Goal: Task Accomplishment & Management: Manage account settings

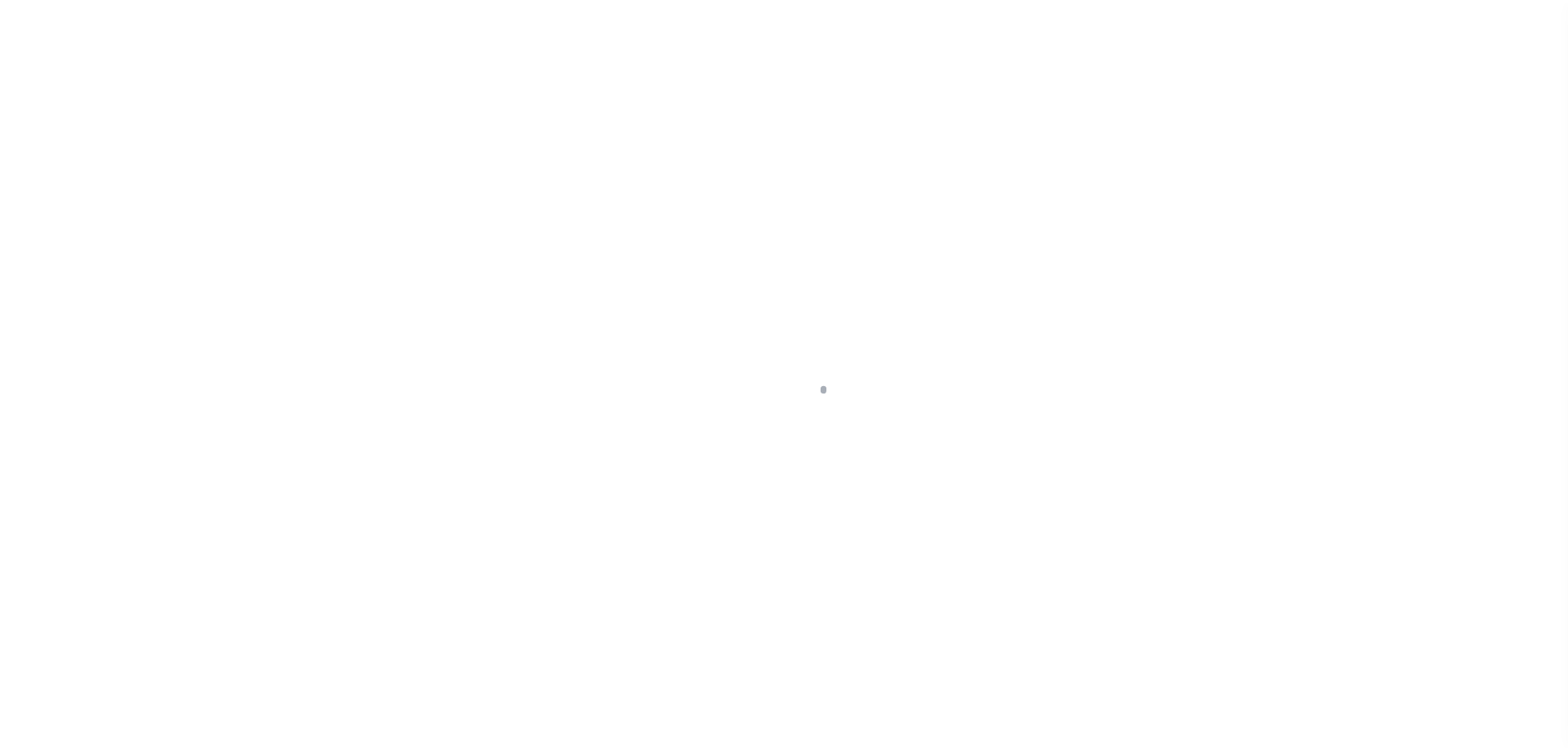
scroll to position [52, 0]
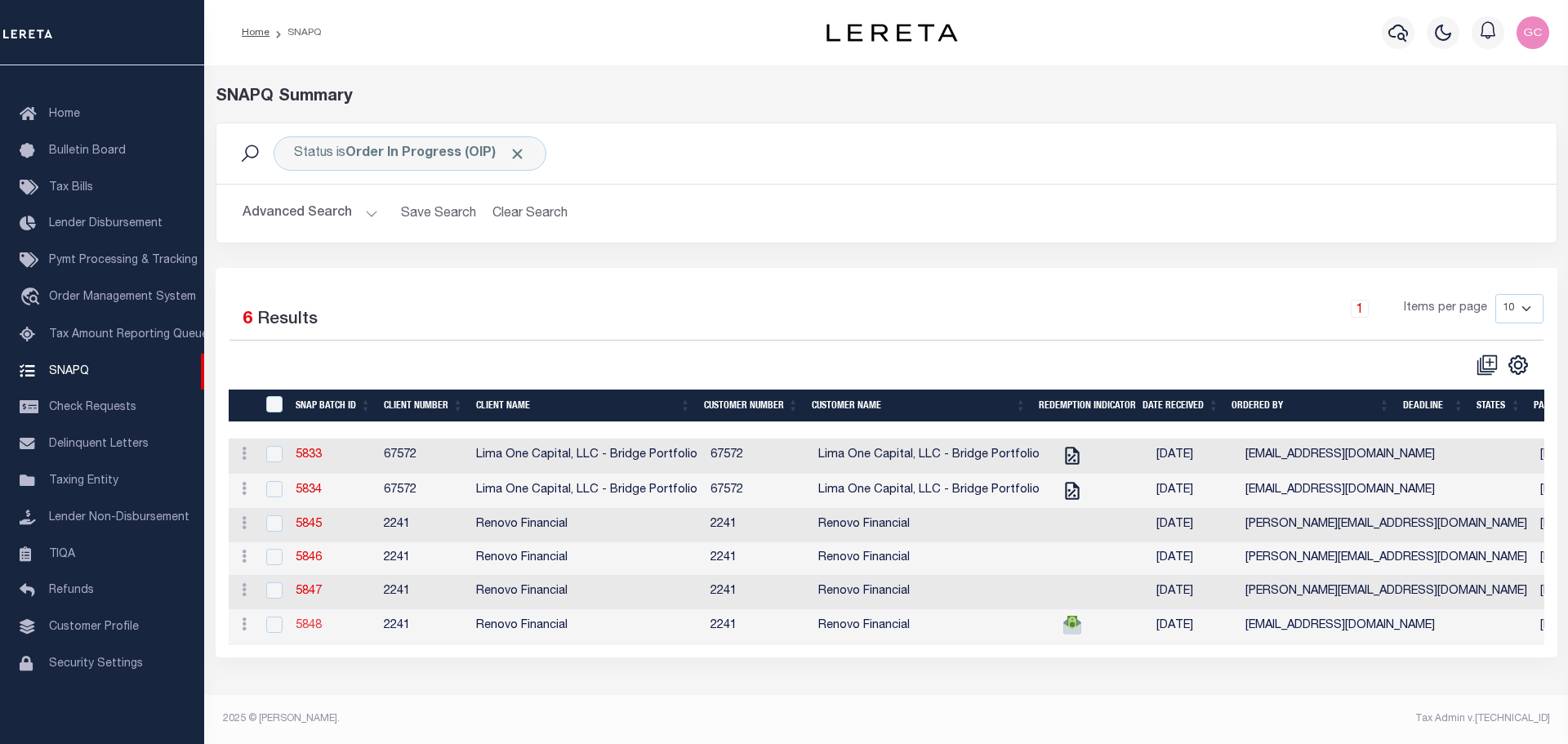
click at [309, 631] on link "5848" at bounding box center [308, 625] width 26 height 11
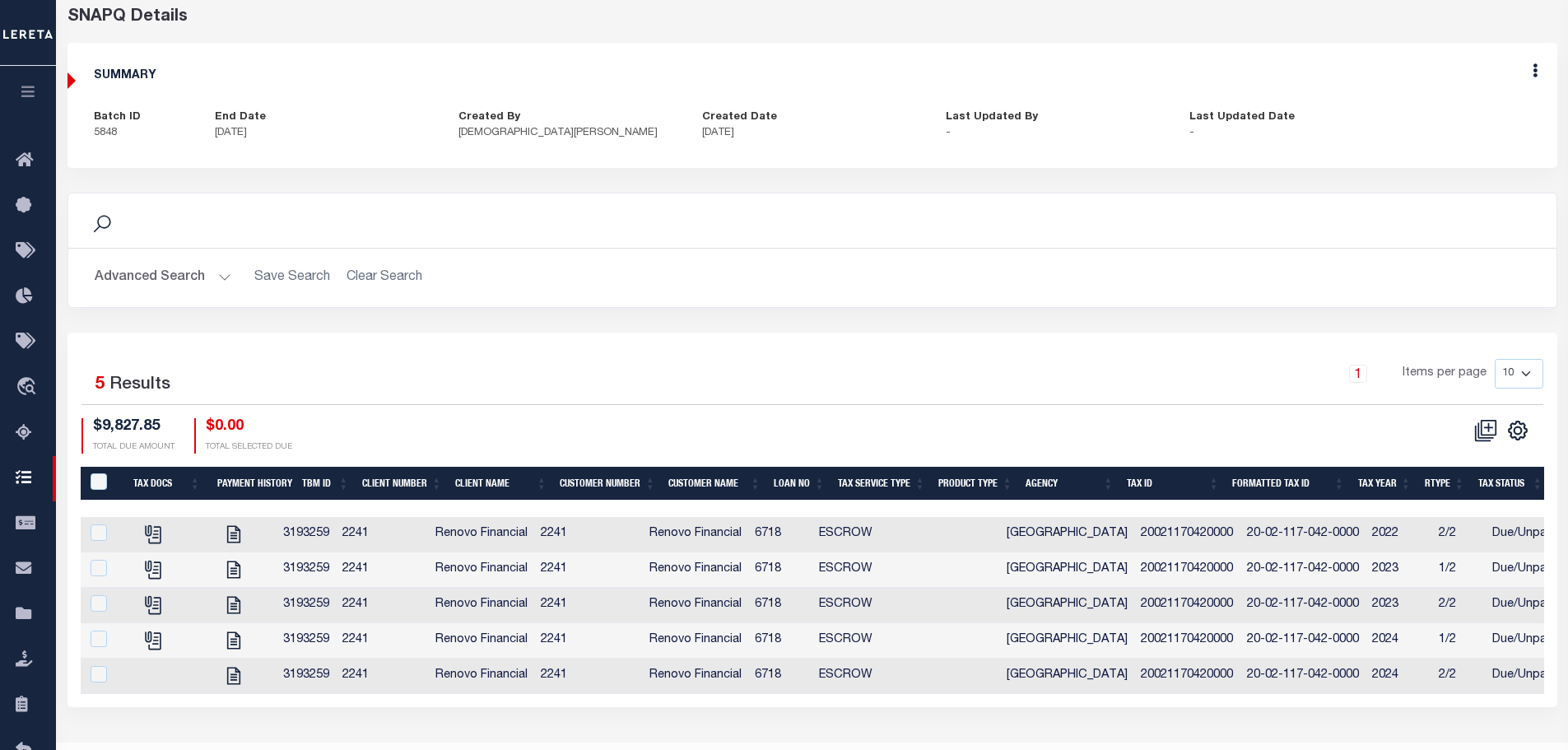
scroll to position [82, 0]
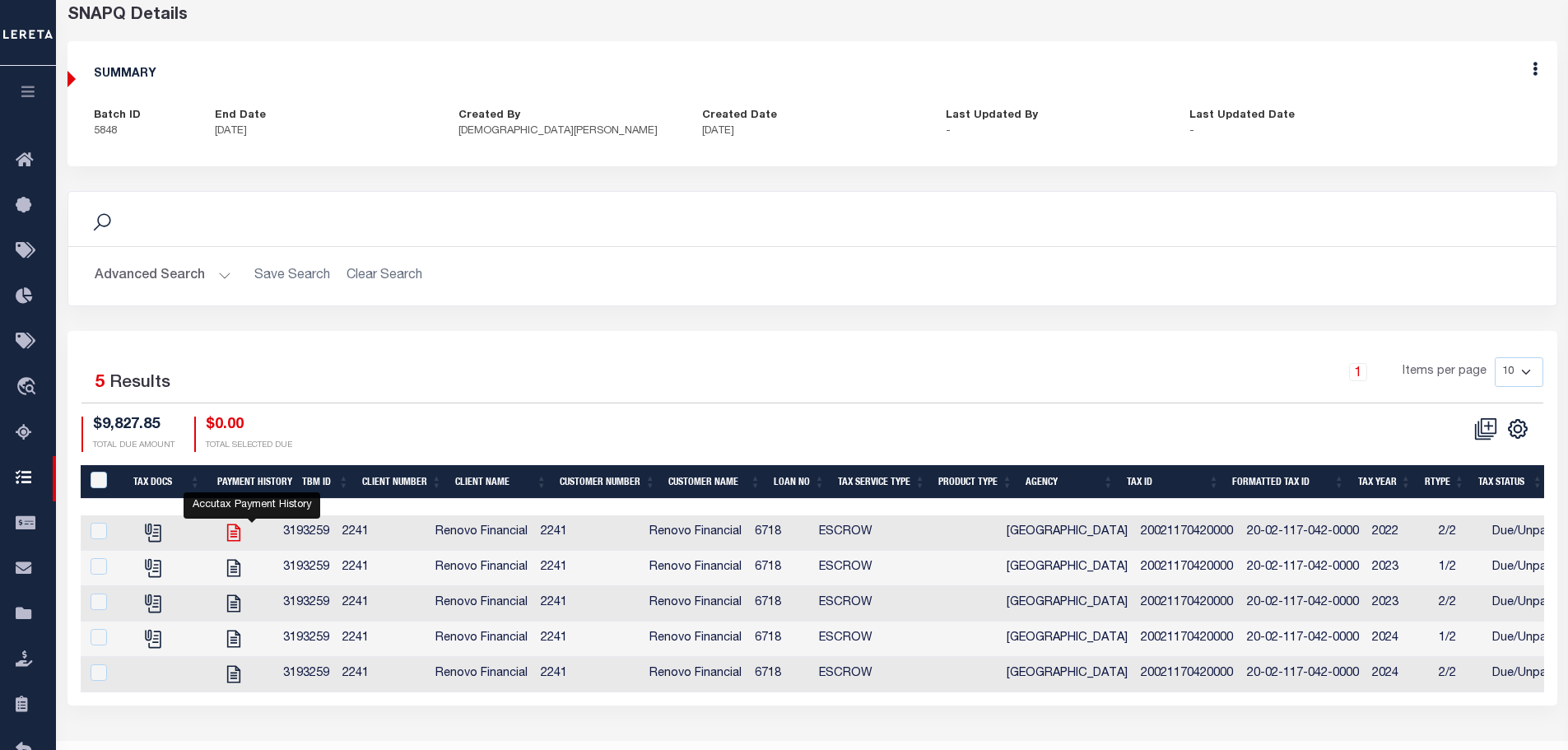
click at [241, 542] on icon "" at bounding box center [233, 533] width 13 height 17
checkbox input "true"
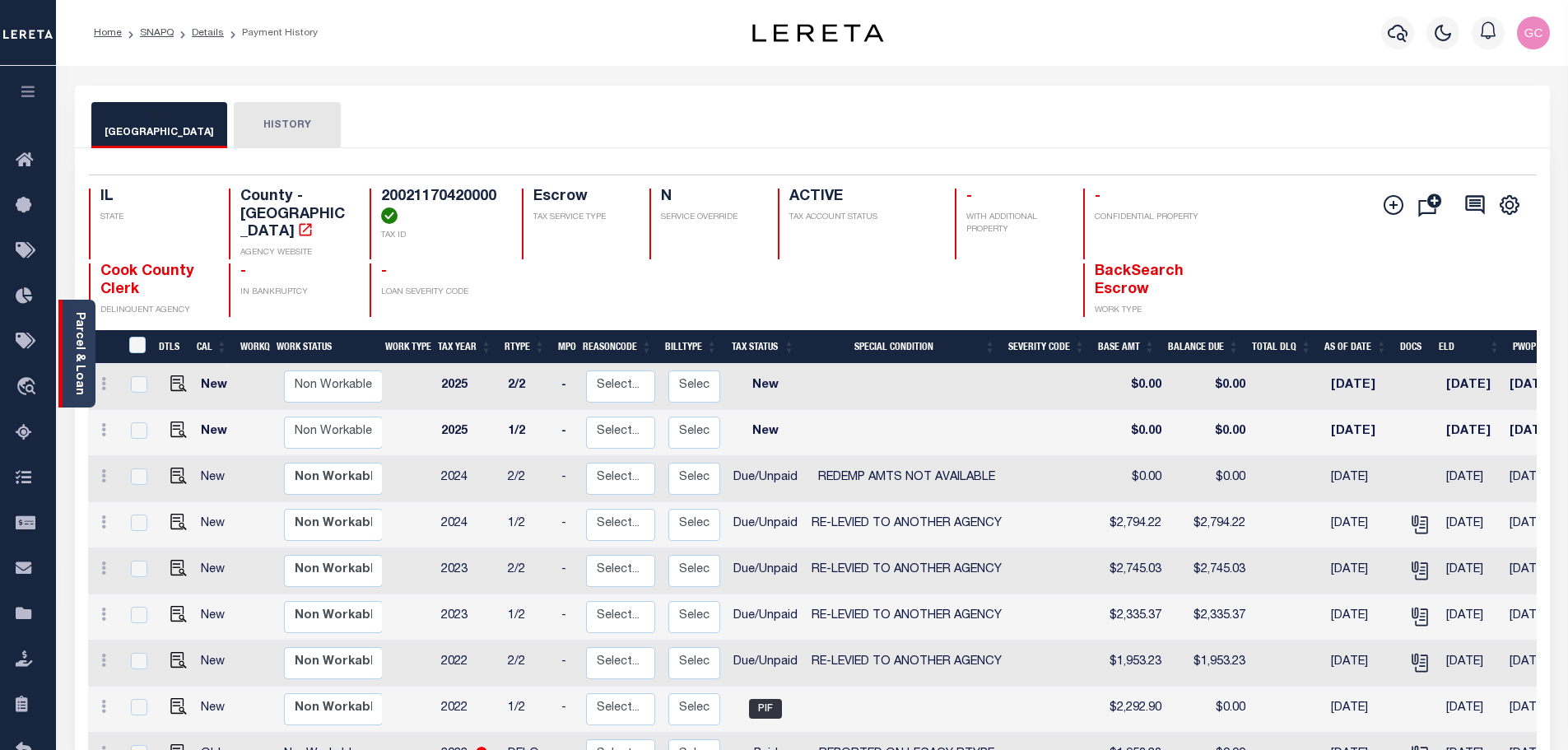
click at [81, 368] on link "Parcel & Loan" at bounding box center [79, 353] width 11 height 83
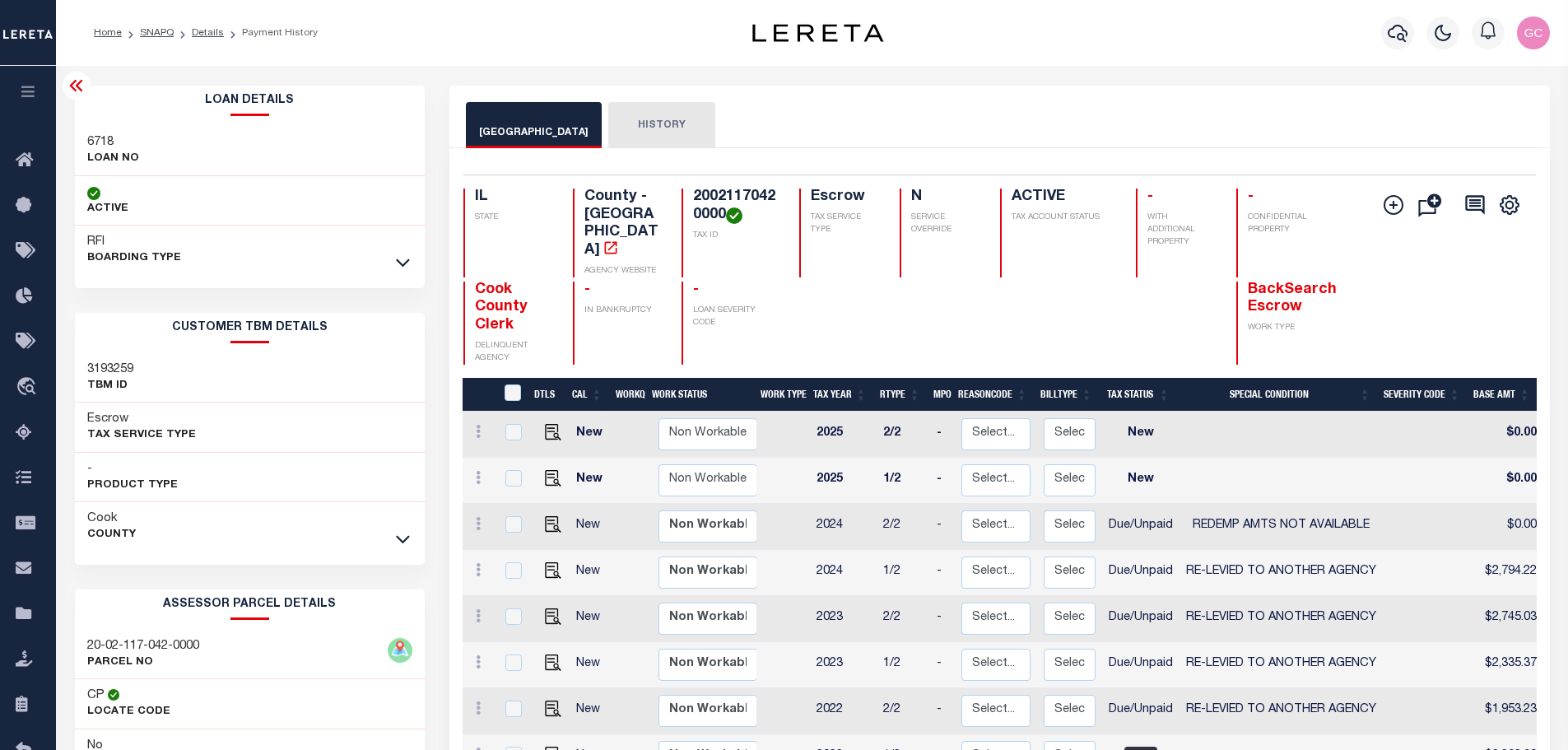
click at [1210, 87] on div "COOK COUNTY HISTORY" at bounding box center [999, 117] width 1100 height 62
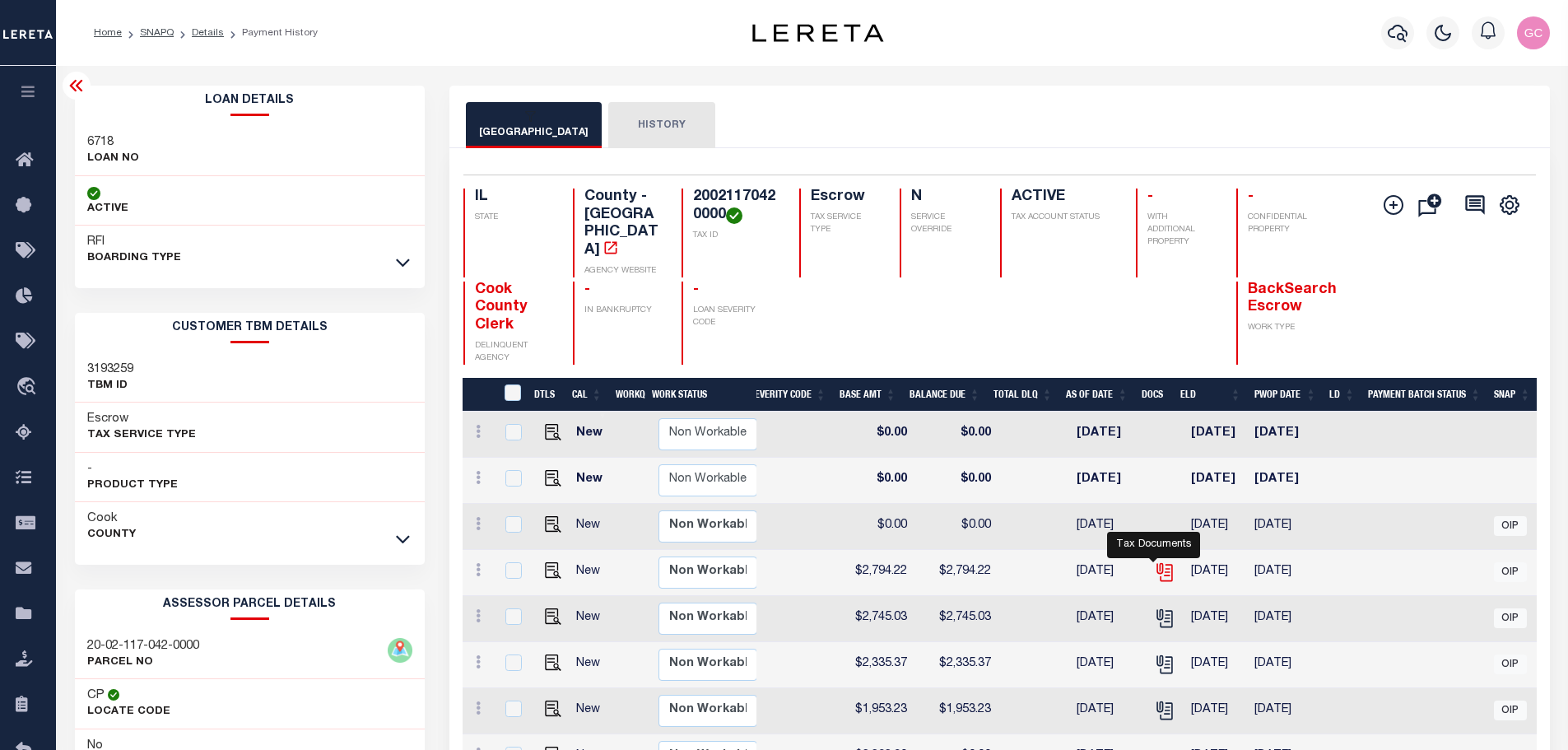
click at [1157, 563] on icon "" at bounding box center [1163, 569] width 13 height 13
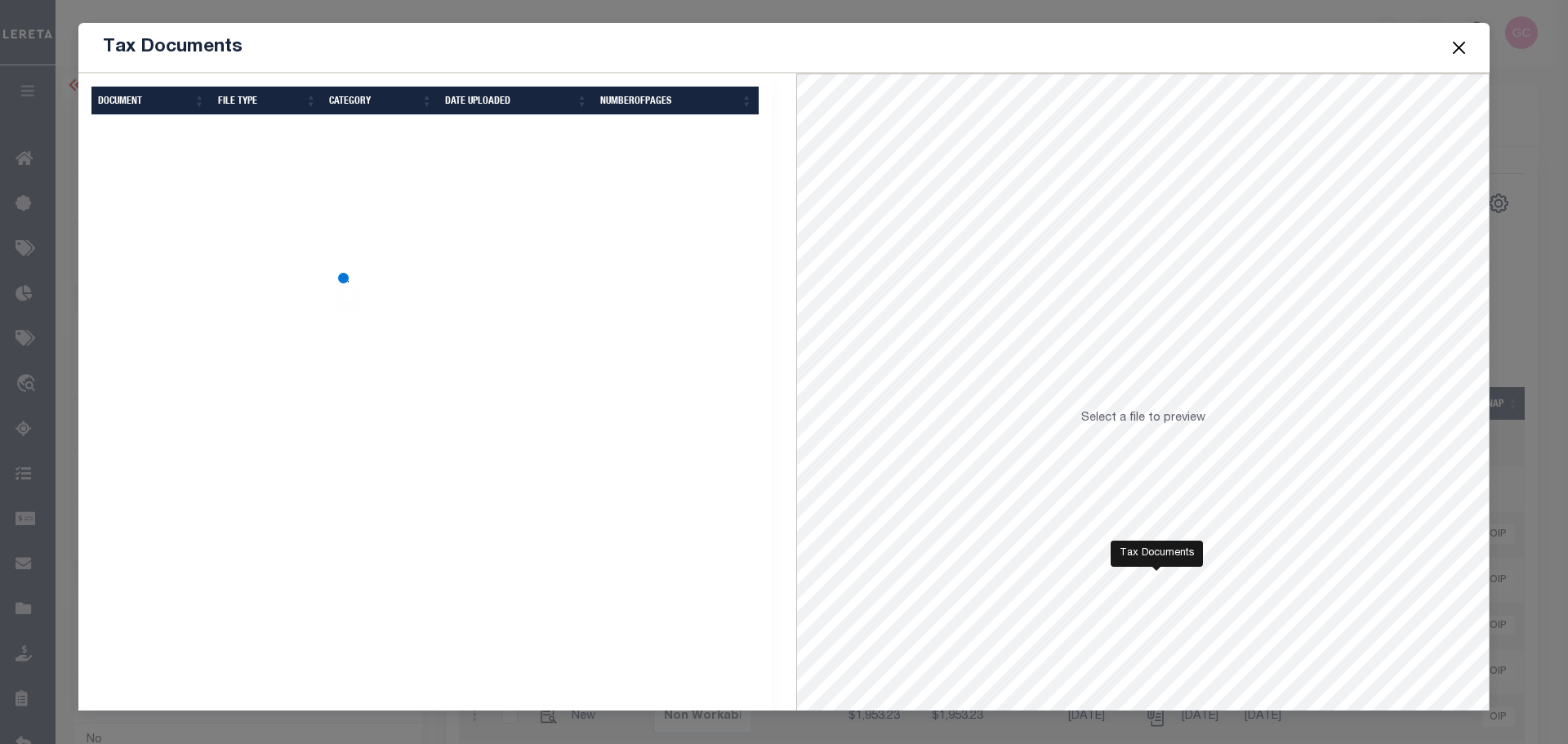
scroll to position [0, 620]
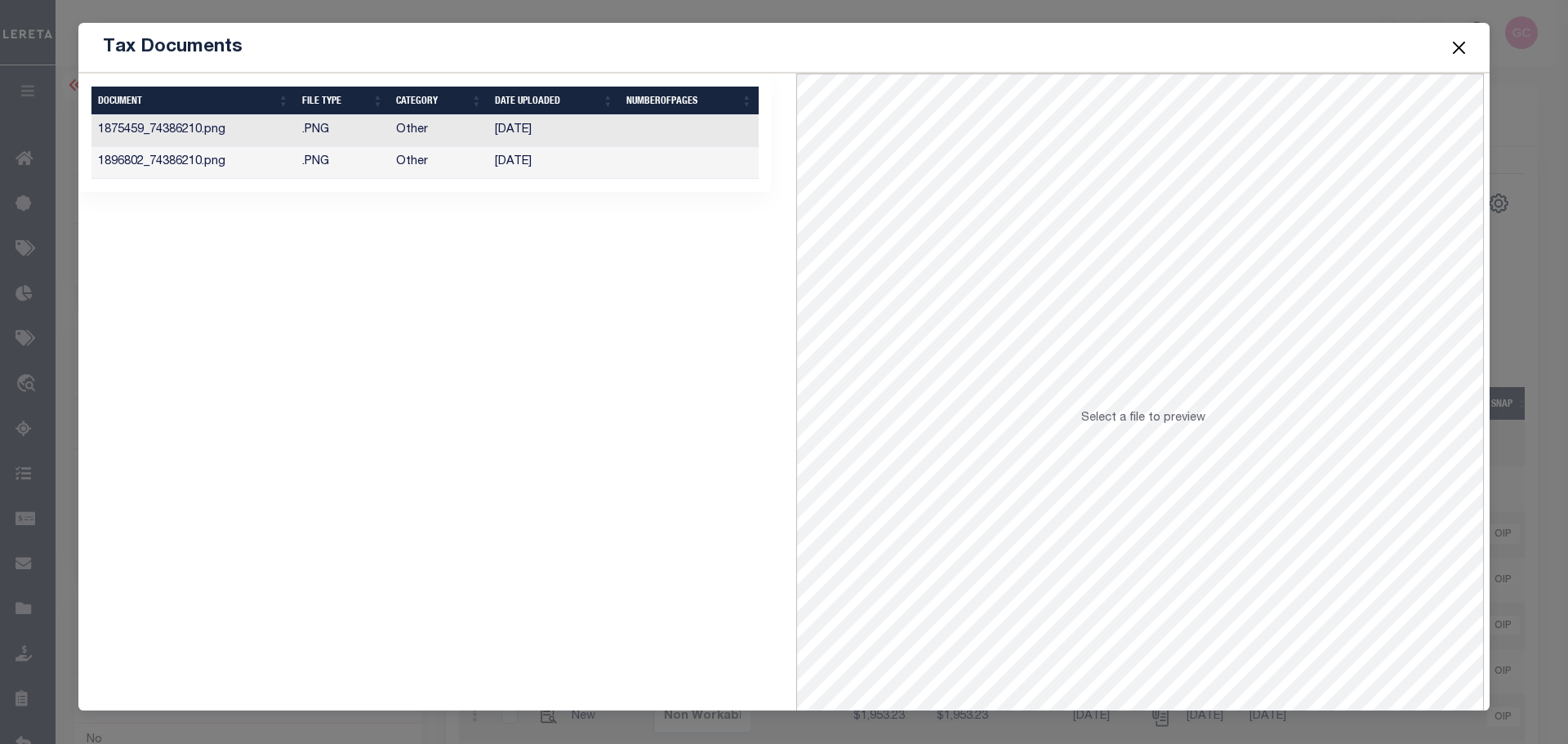
click at [468, 165] on td "Other" at bounding box center [439, 162] width 99 height 32
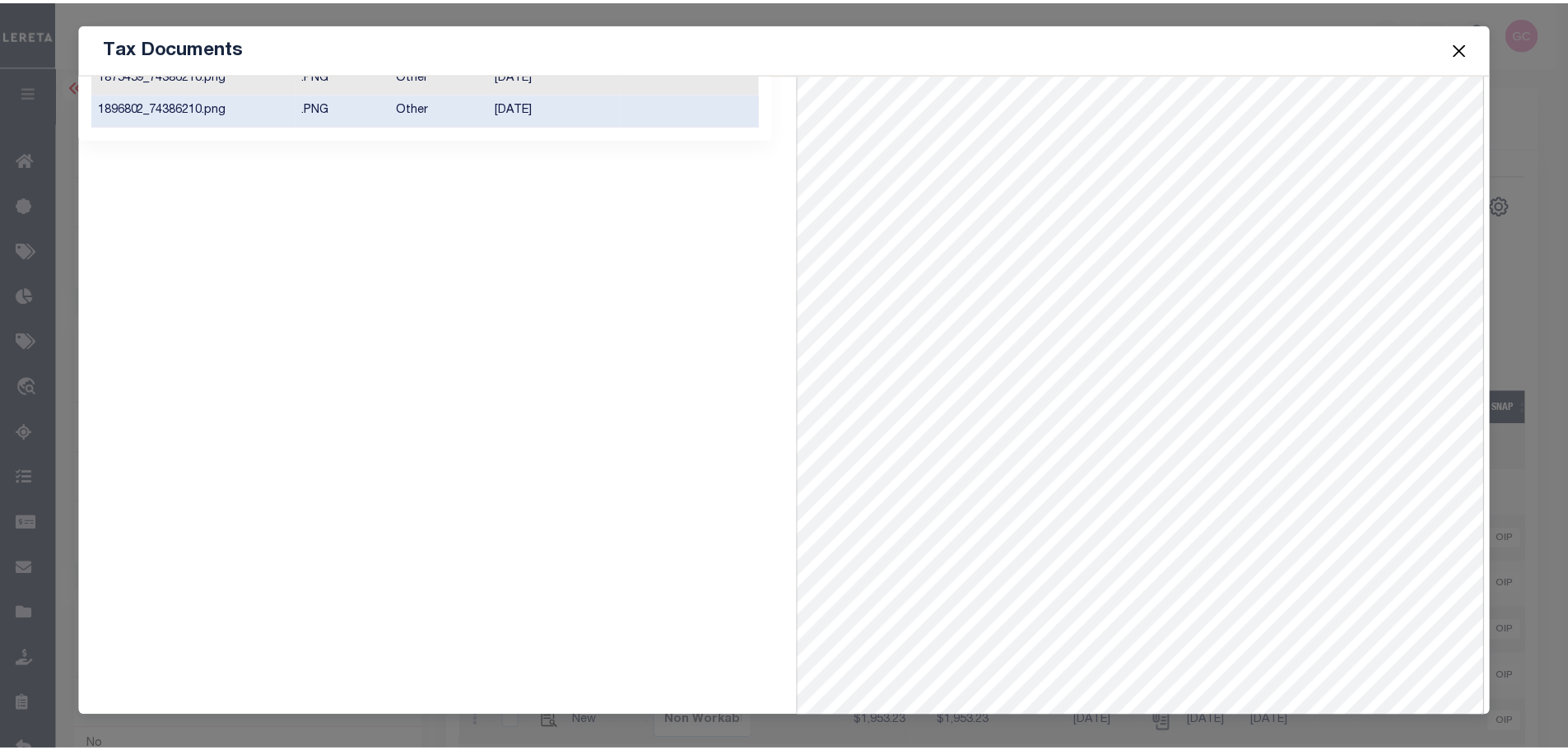
scroll to position [72, 0]
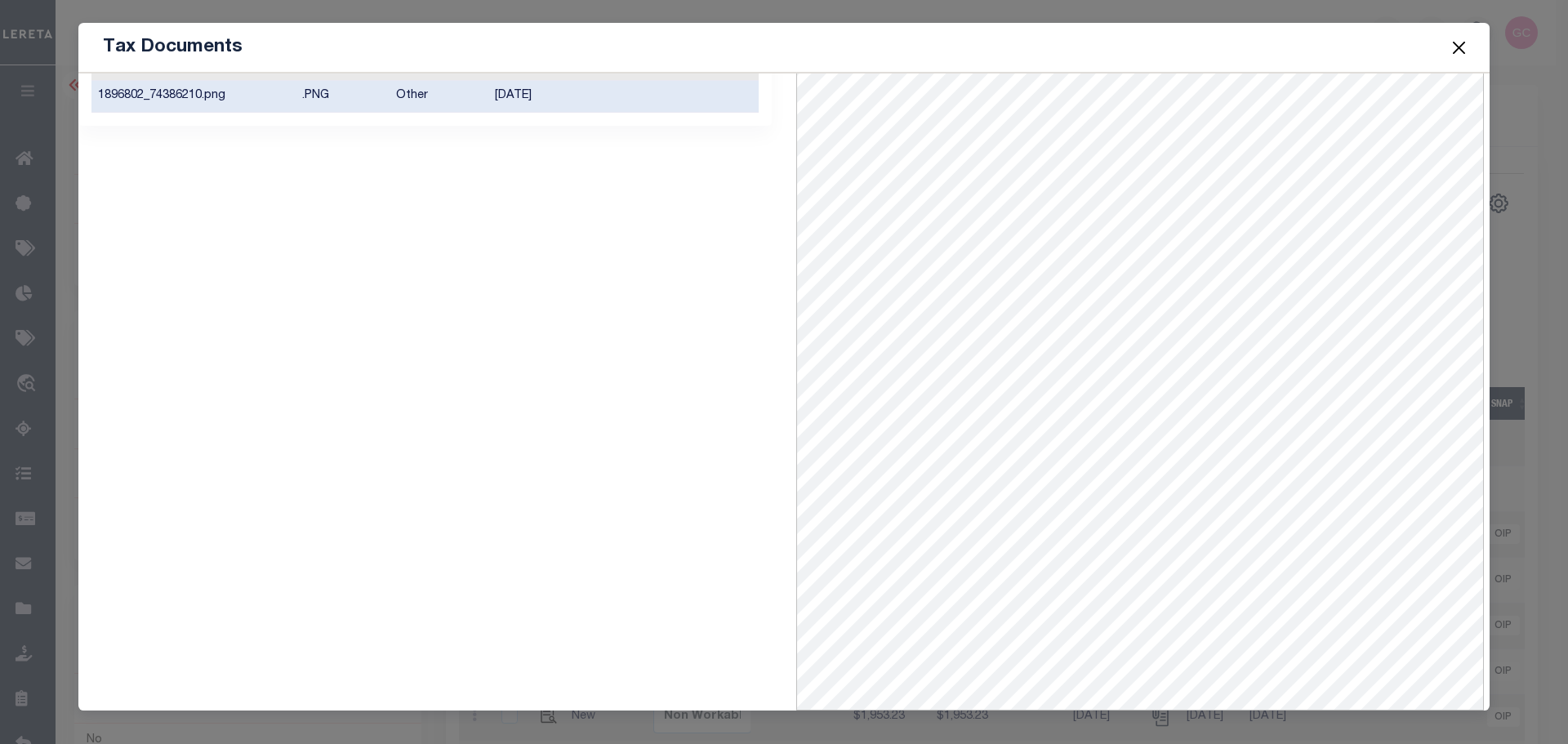
click at [1461, 46] on button "Close" at bounding box center [1459, 47] width 21 height 21
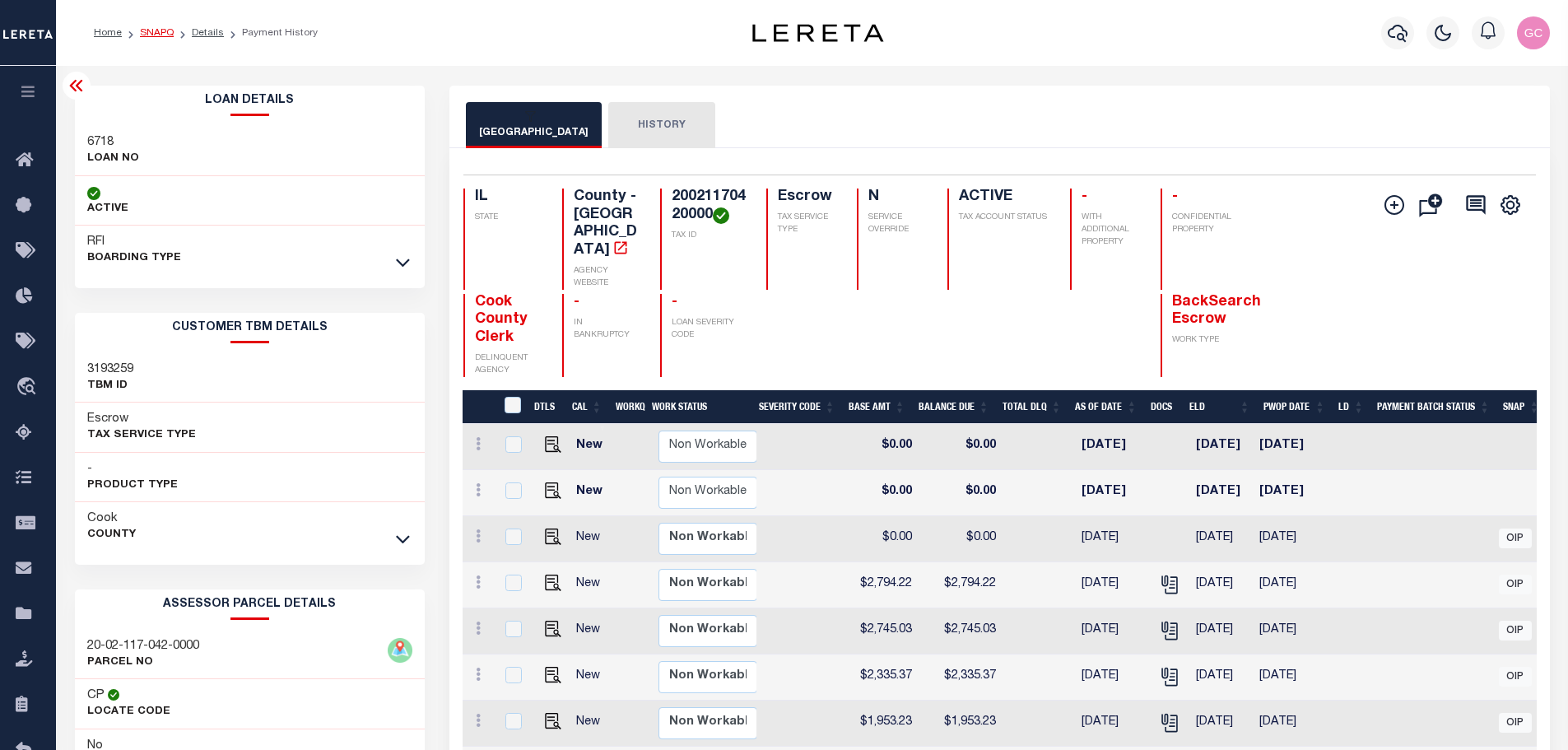
click at [161, 35] on link "SNAPQ" at bounding box center [157, 32] width 34 height 10
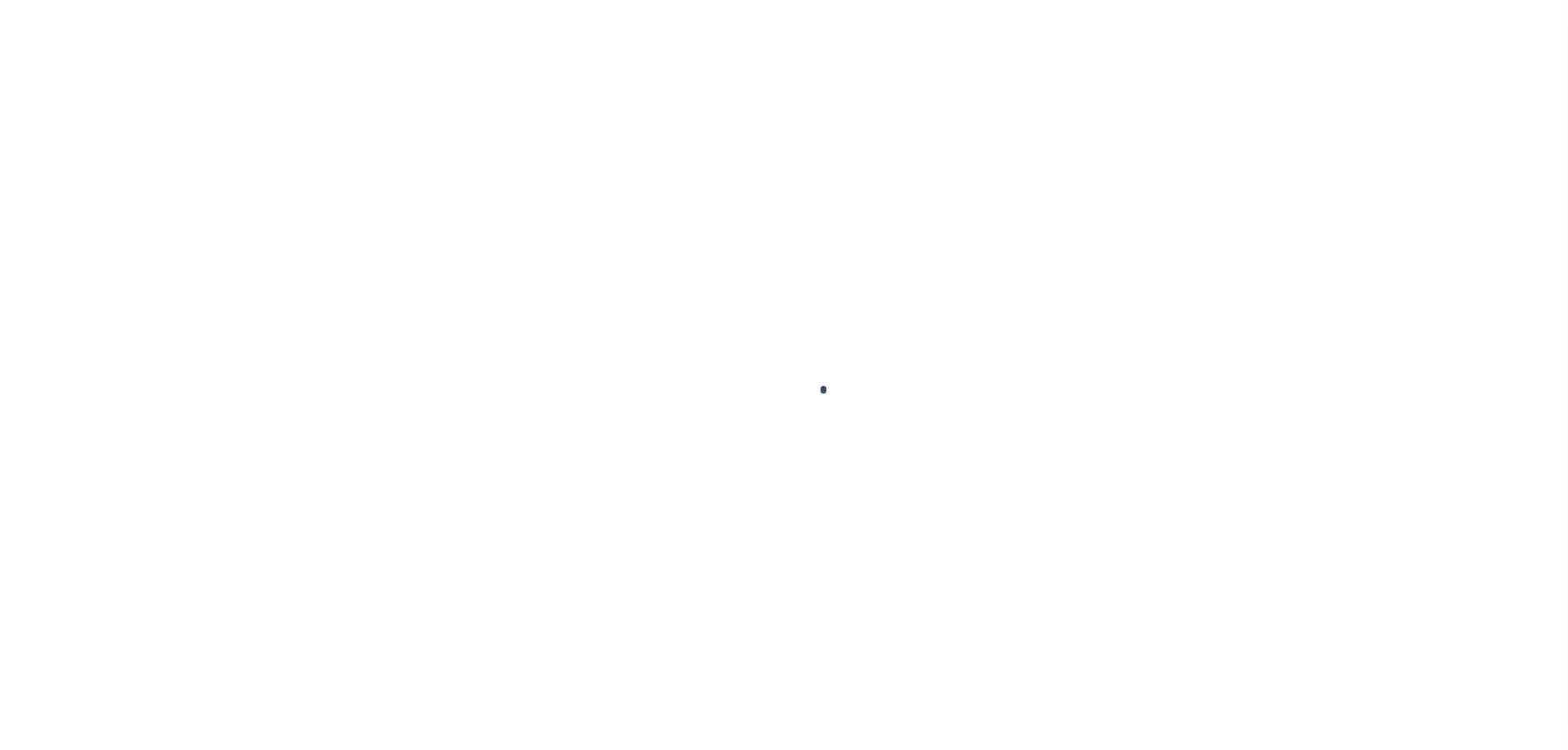
scroll to position [52, 0]
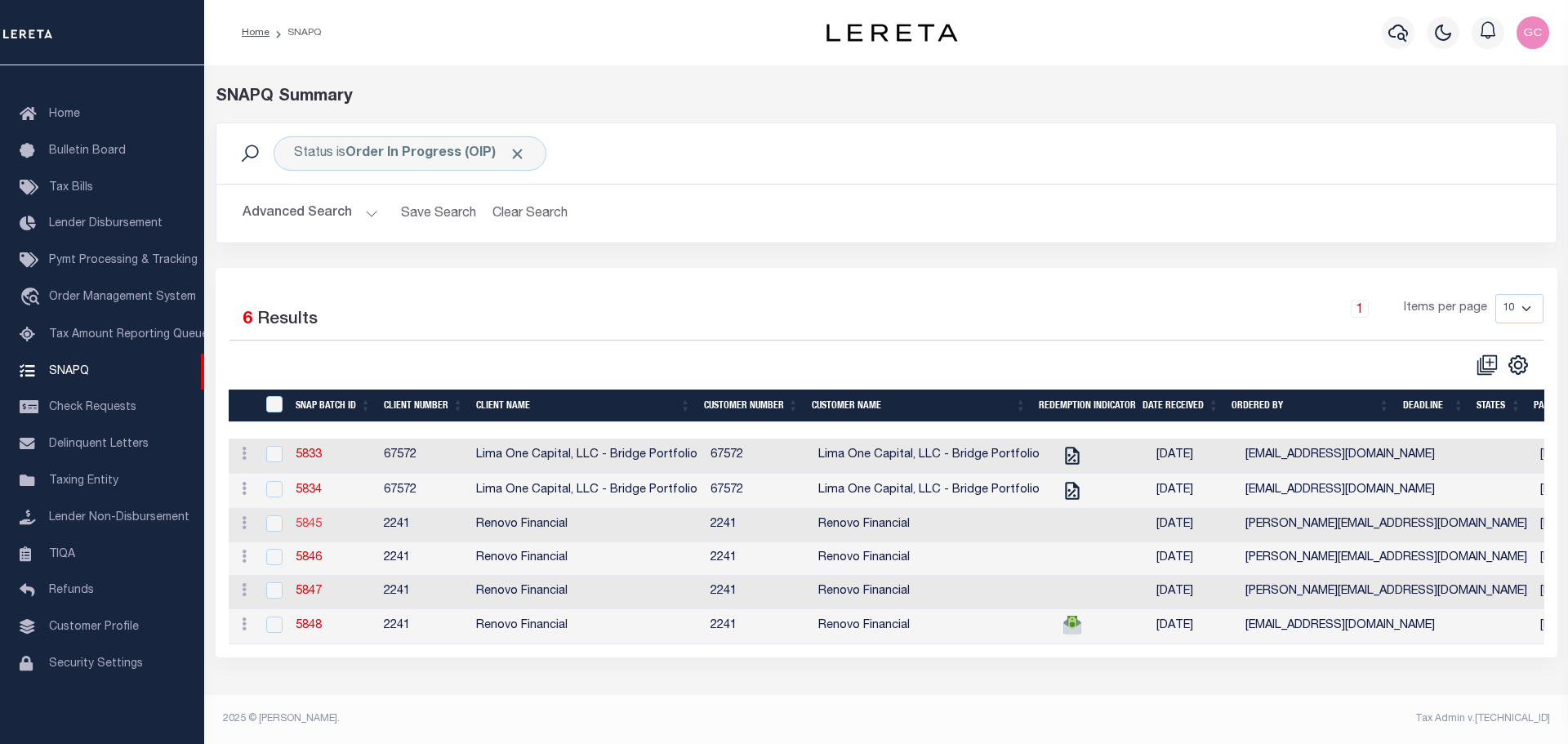
click at [302, 529] on link "5845" at bounding box center [308, 524] width 26 height 11
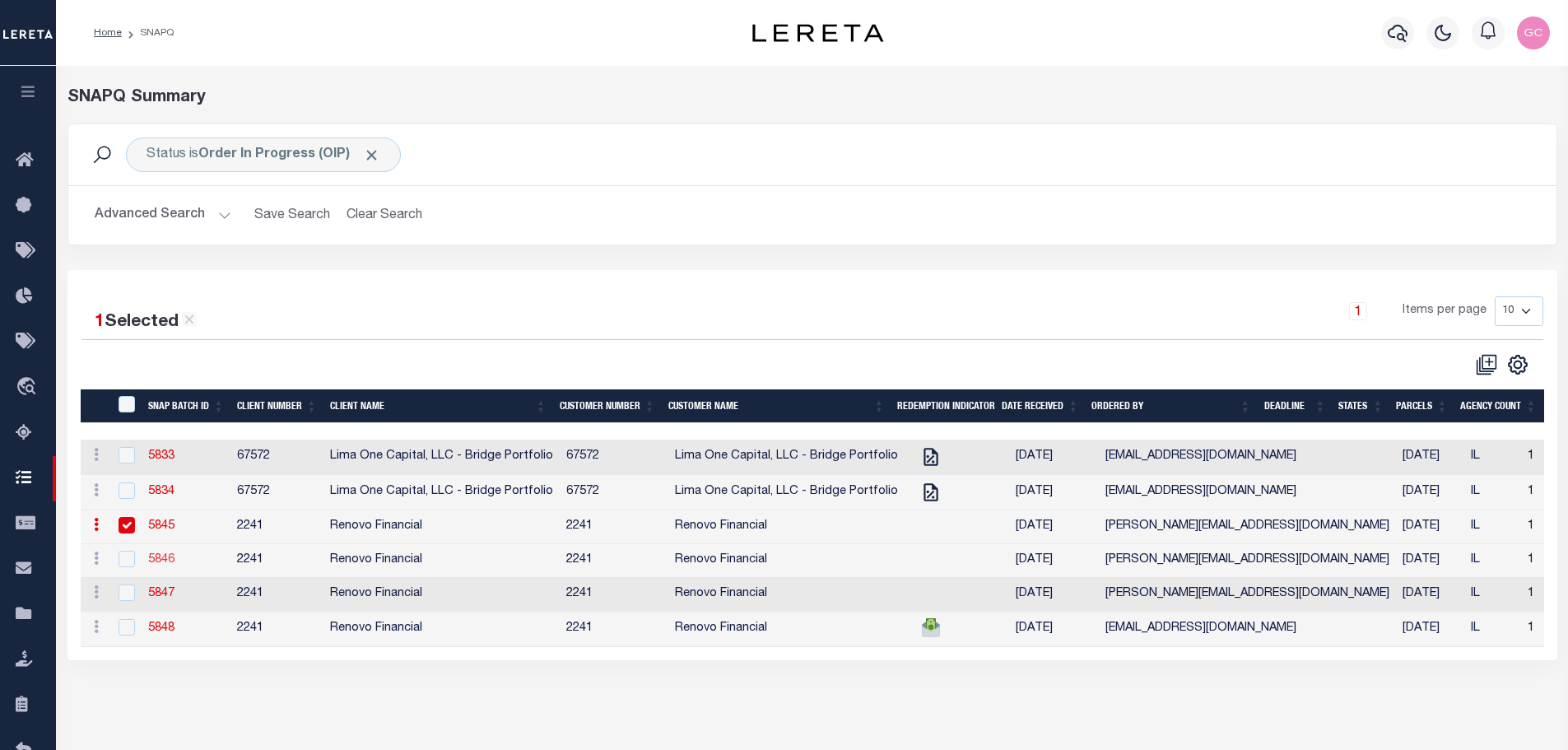
click at [160, 565] on link "5846" at bounding box center [161, 559] width 26 height 11
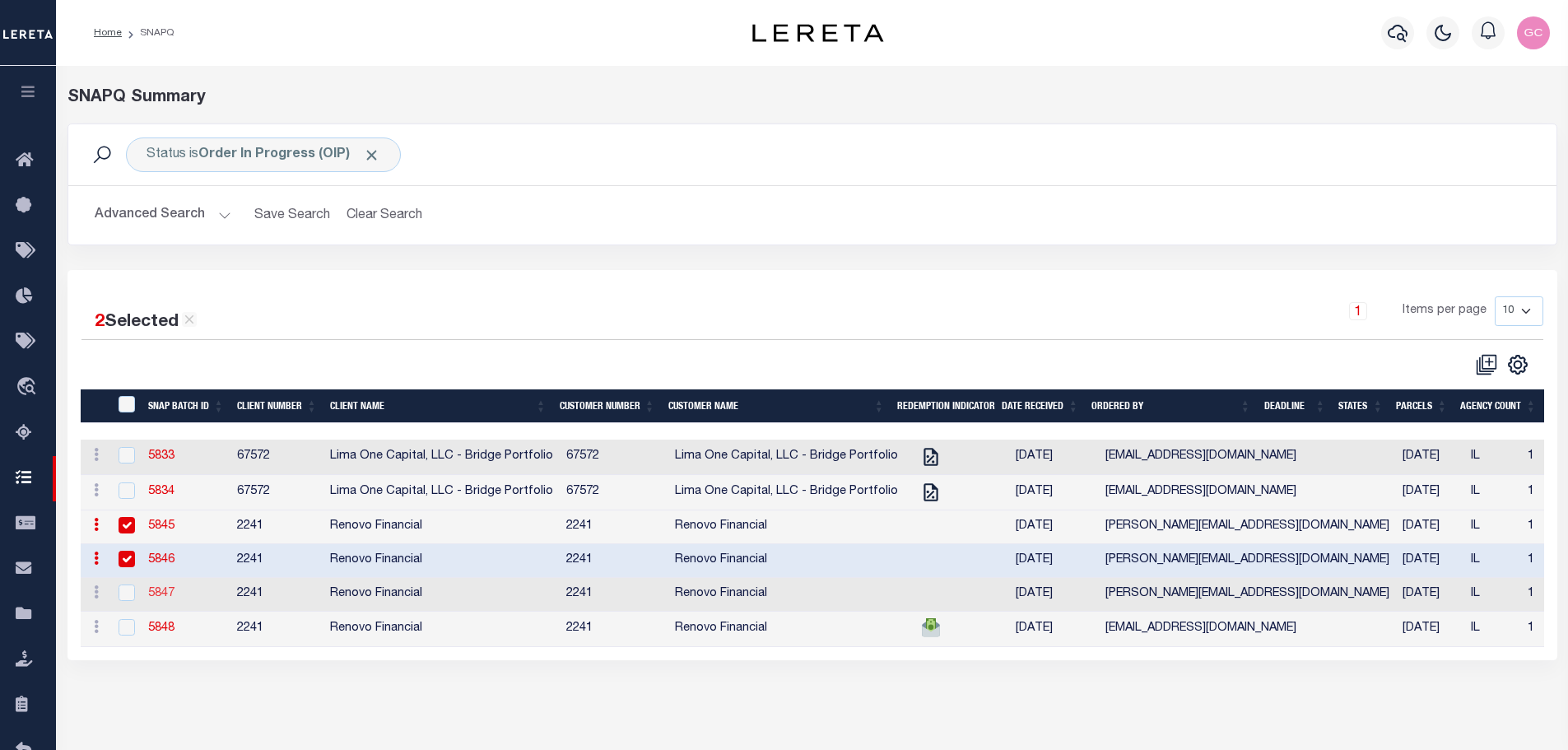
click at [159, 599] on link "5847" at bounding box center [161, 593] width 26 height 11
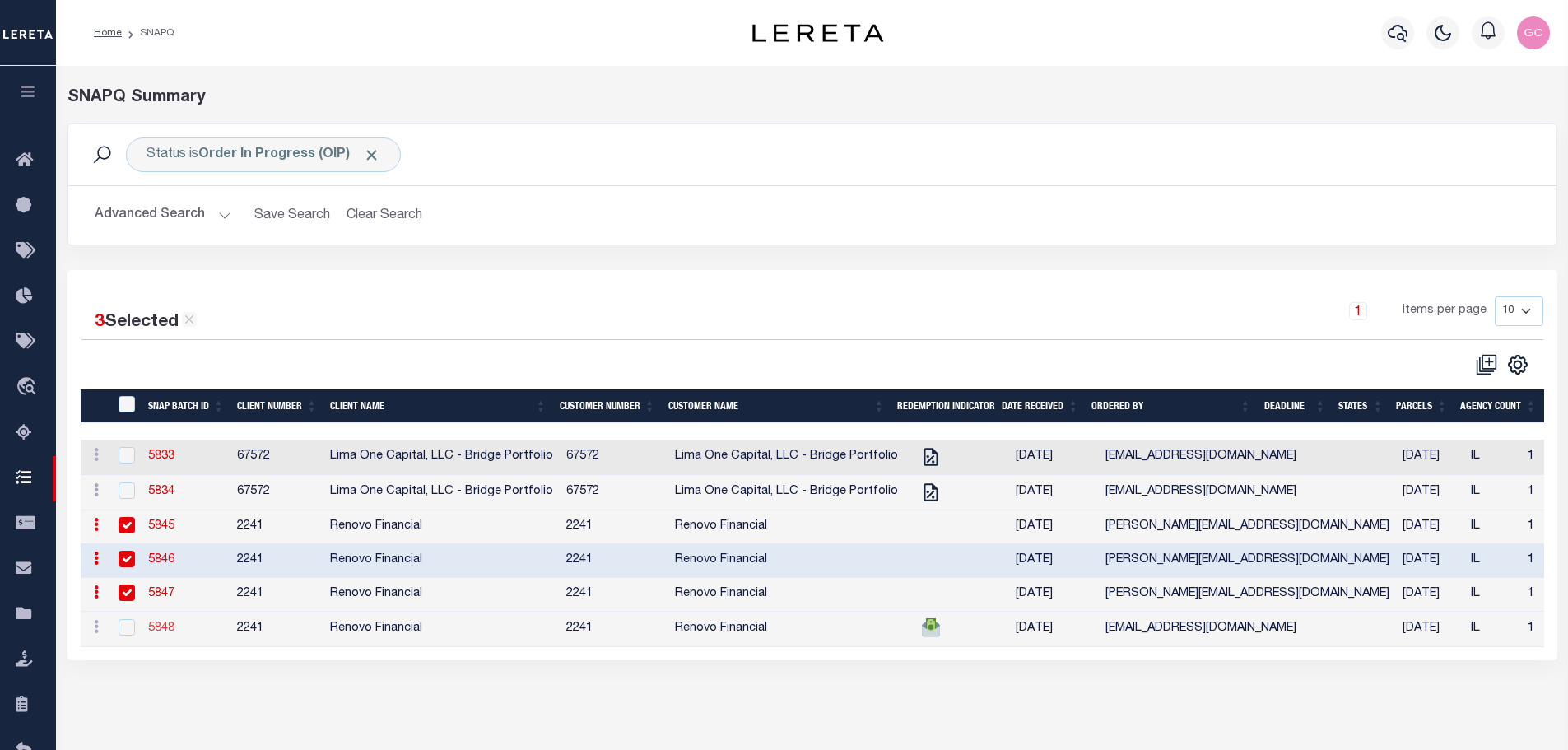
click at [159, 634] on link "5848" at bounding box center [161, 628] width 26 height 11
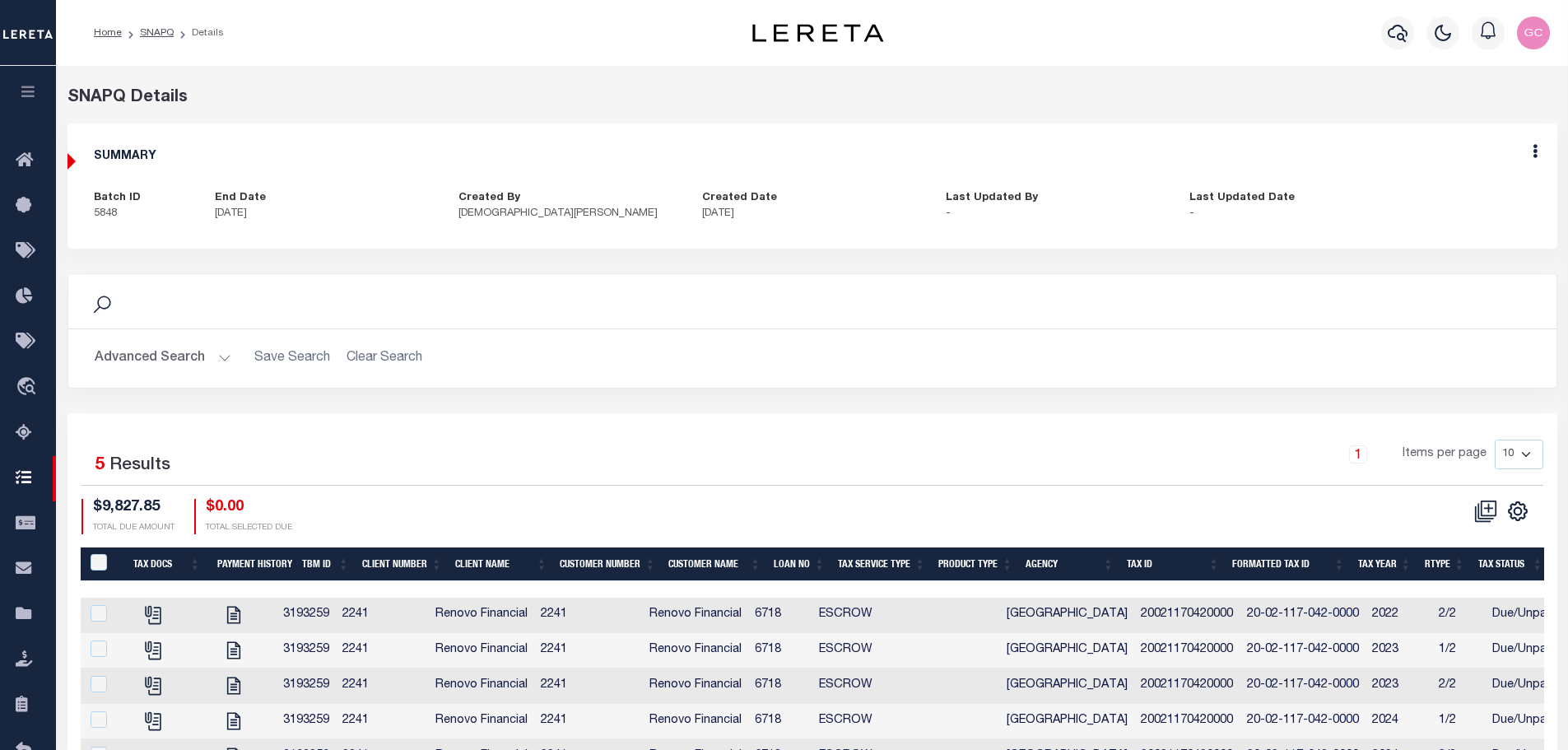
click at [1539, 152] on div "Edit" at bounding box center [1535, 154] width 44 height 61
click at [1533, 156] on icon at bounding box center [1535, 151] width 5 height 14
click at [1449, 202] on link "Edit" at bounding box center [1492, 198] width 130 height 27
select select "OIP"
checkbox input "true"
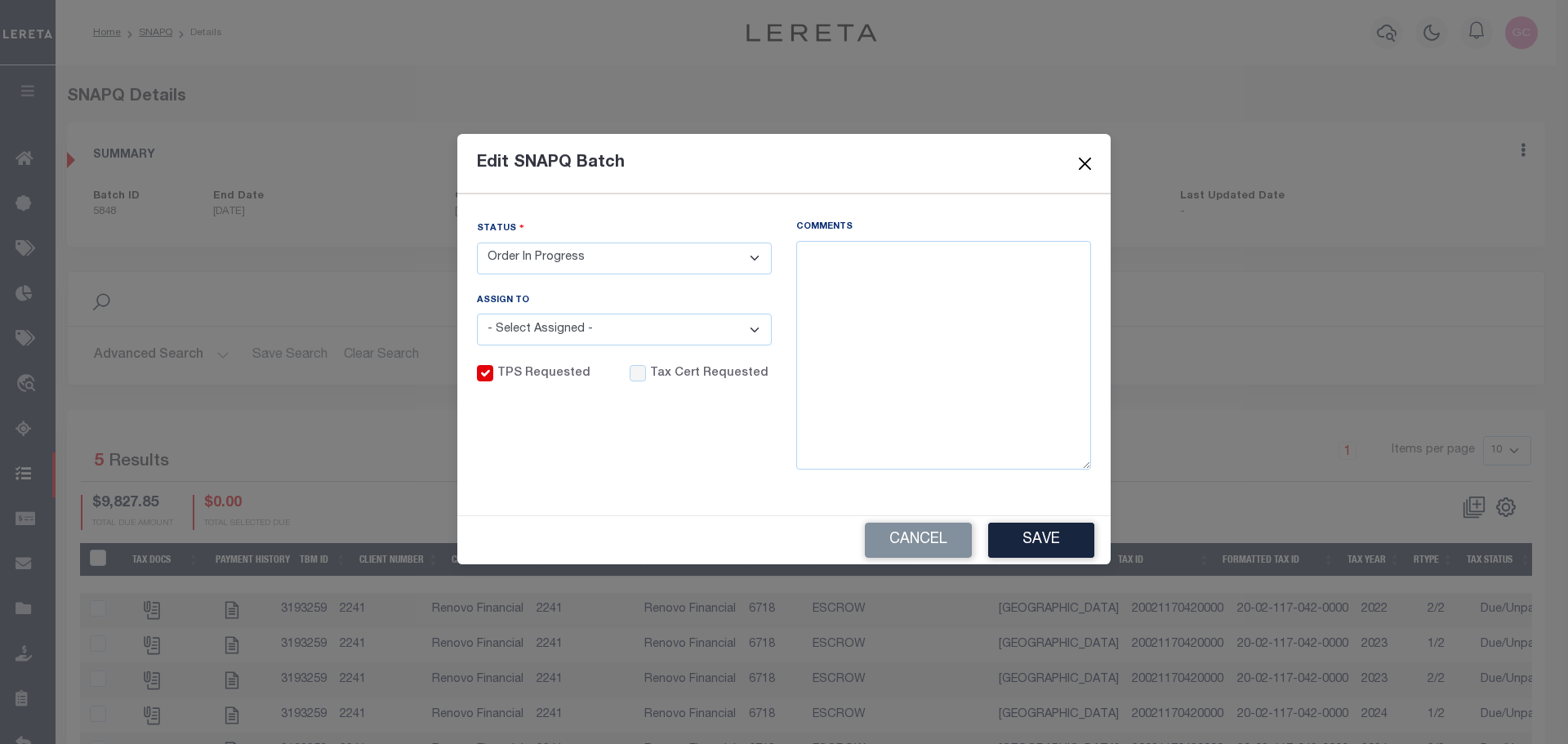
click at [1080, 162] on button "Close" at bounding box center [1085, 164] width 21 height 21
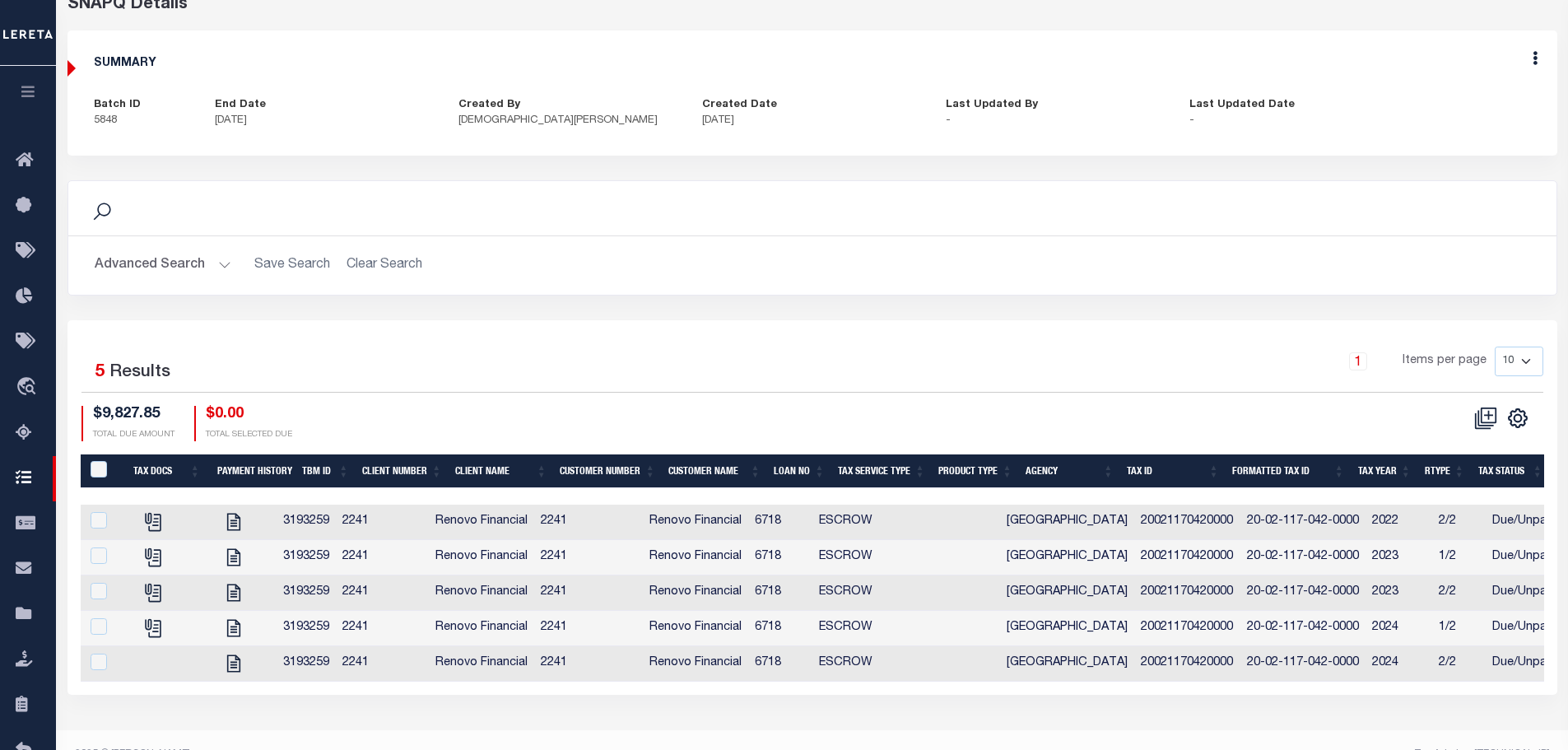
scroll to position [123, 0]
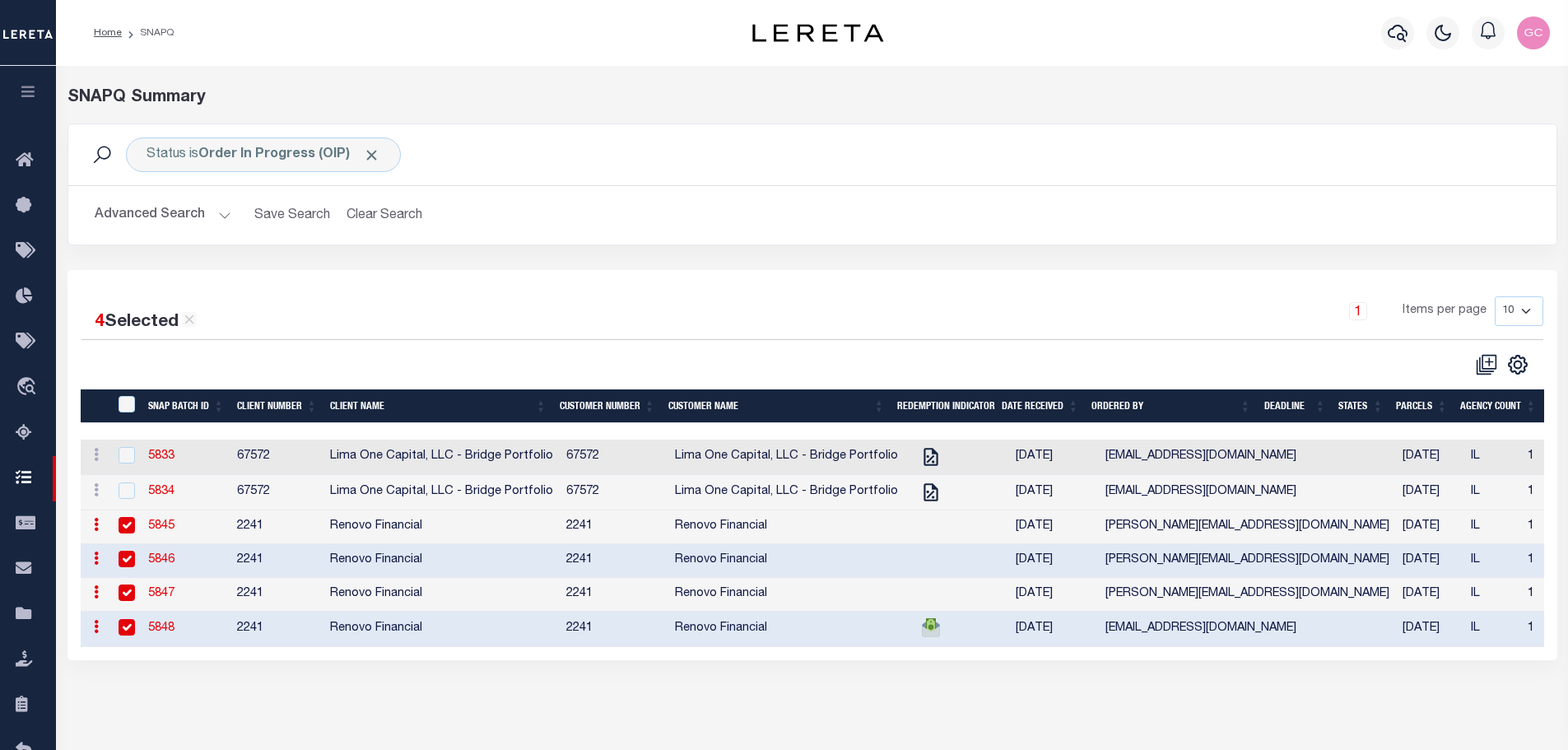
click at [119, 527] on input "checkbox" at bounding box center [126, 525] width 16 height 16
checkbox input "false"
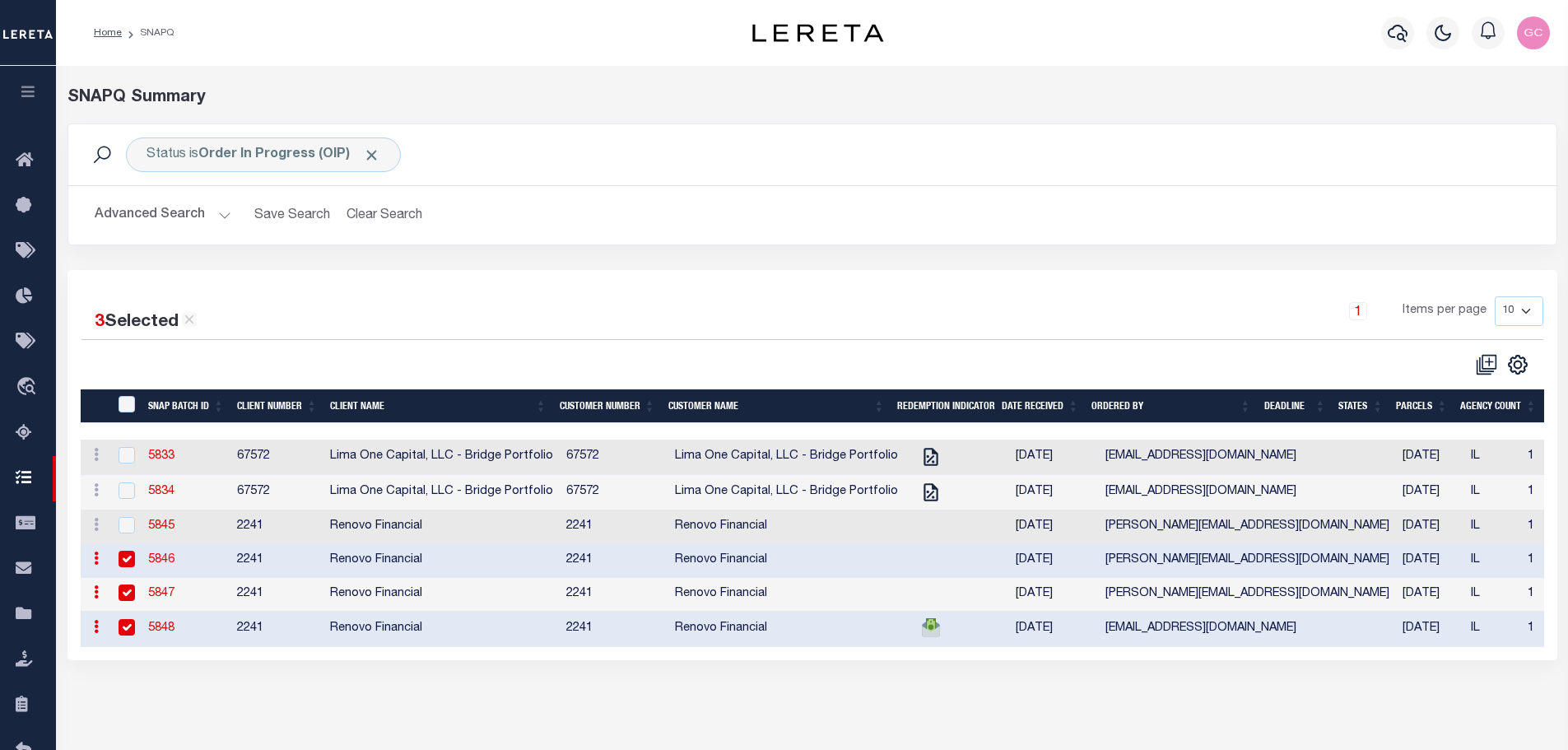
click at [130, 561] on input "checkbox" at bounding box center [126, 559] width 16 height 16
checkbox input "false"
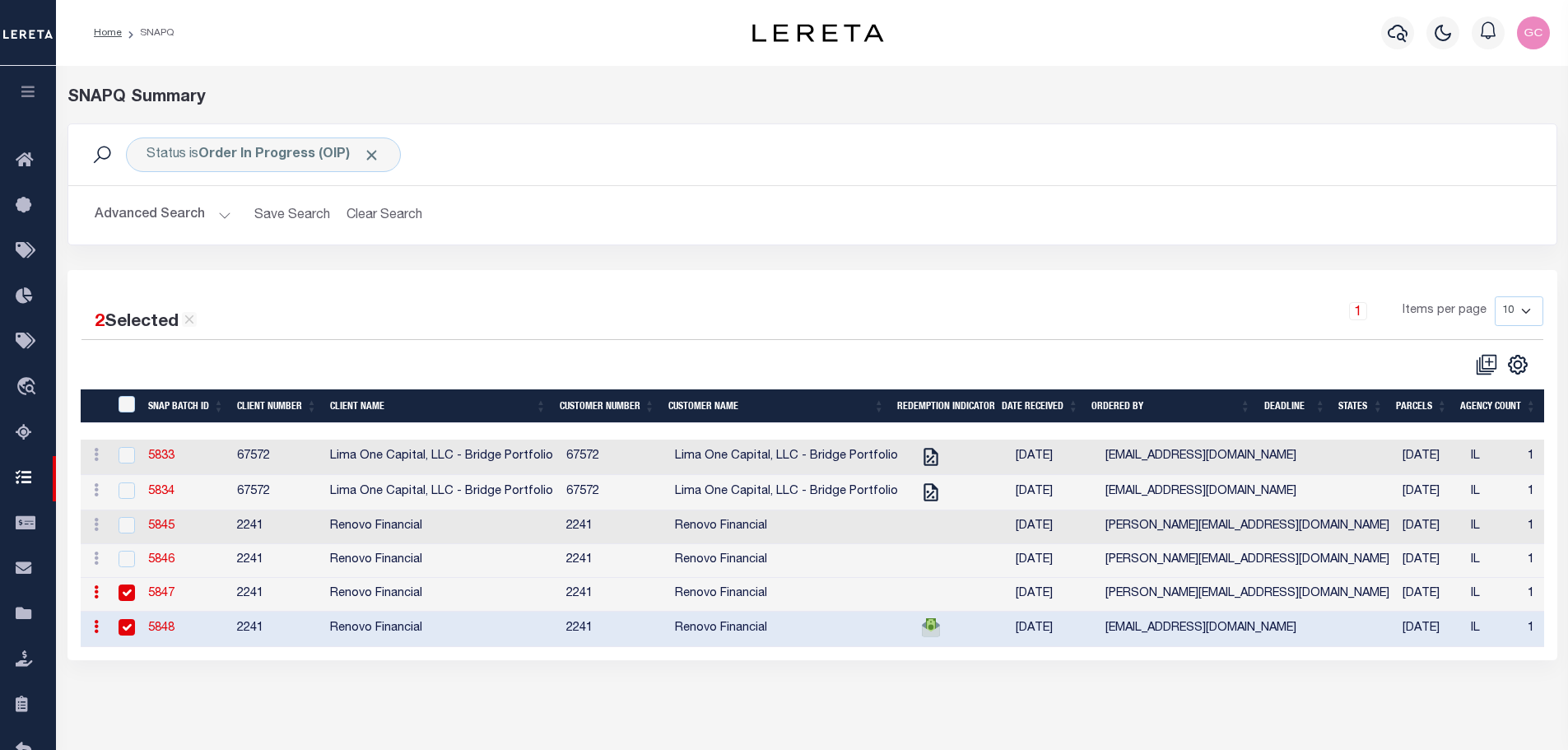
drag, startPoint x: 131, startPoint y: 602, endPoint x: 131, endPoint y: 611, distance: 9.0
click at [131, 601] on input "checkbox" at bounding box center [126, 592] width 16 height 16
checkbox input "false"
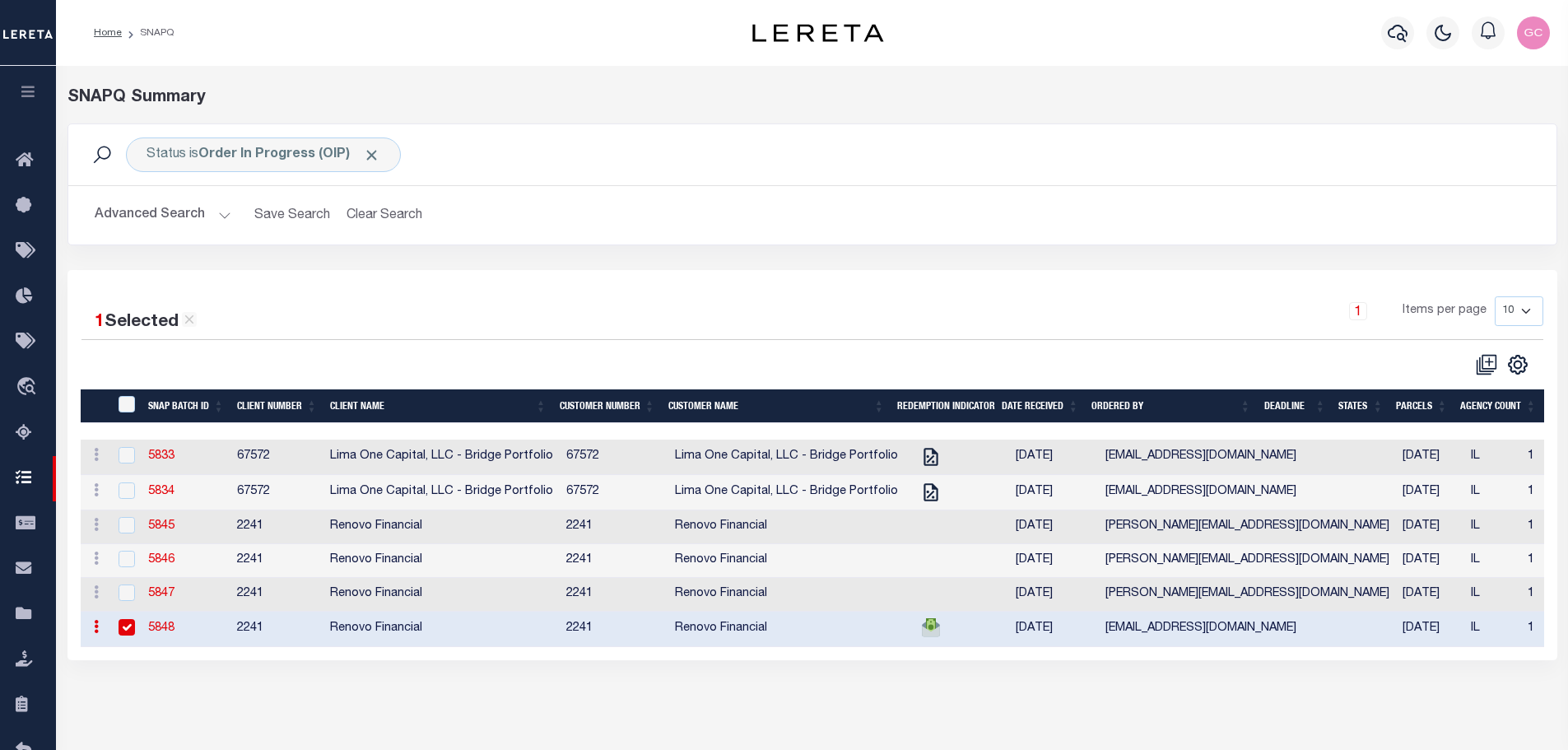
click at [121, 636] on input "checkbox" at bounding box center [126, 627] width 16 height 16
checkbox input "false"
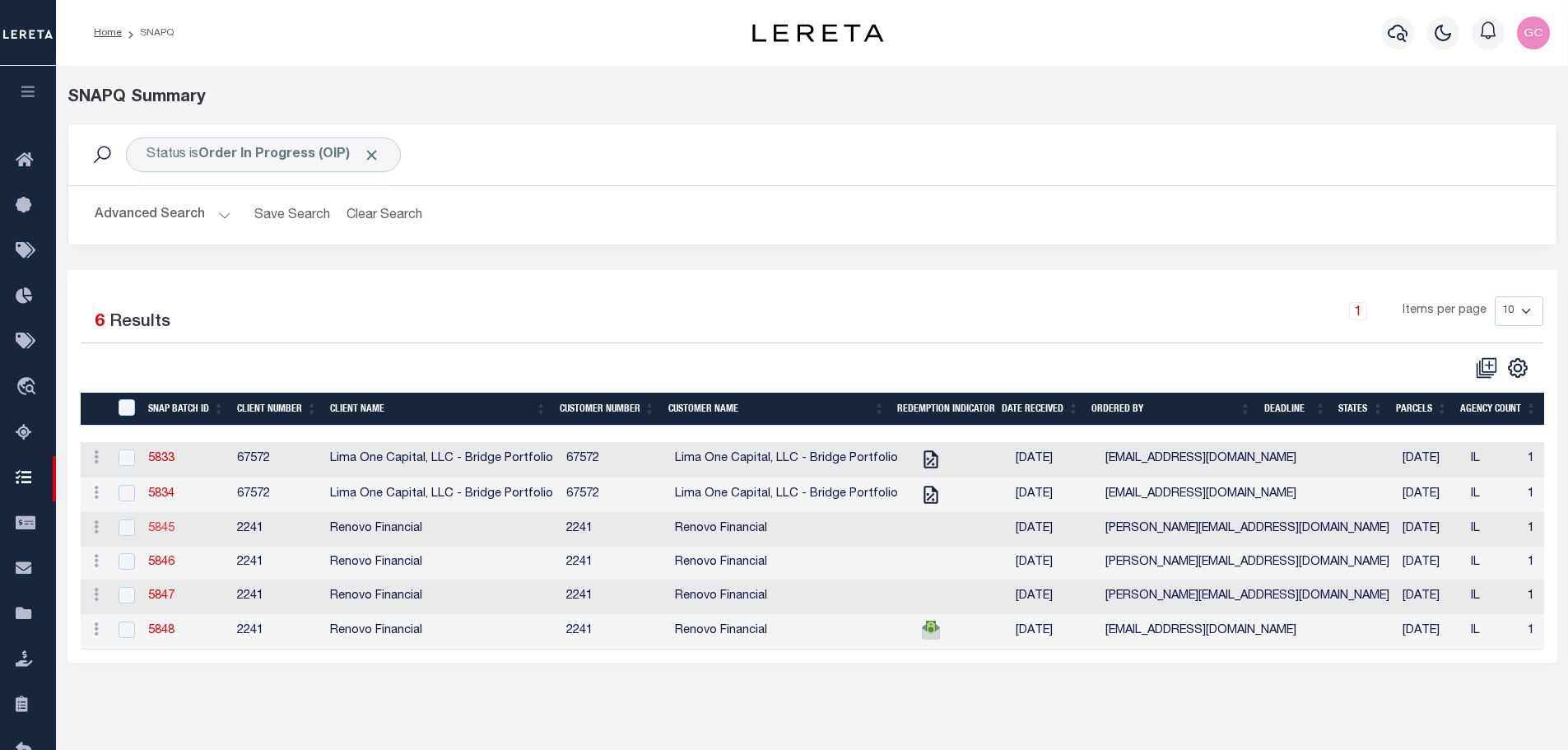
click at [171, 534] on link "5845" at bounding box center [161, 528] width 26 height 11
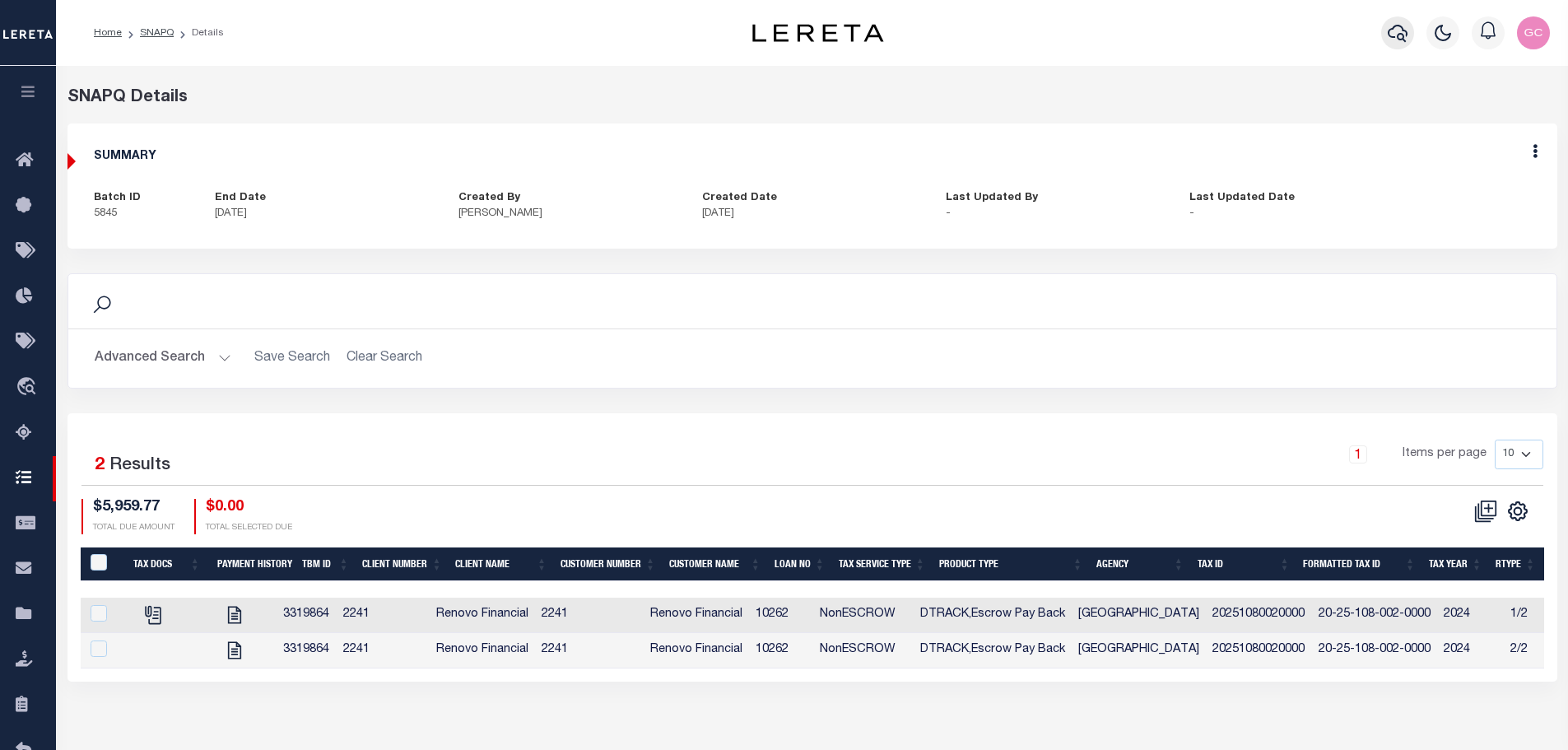
click at [1390, 35] on icon "button" at bounding box center [1397, 33] width 20 height 20
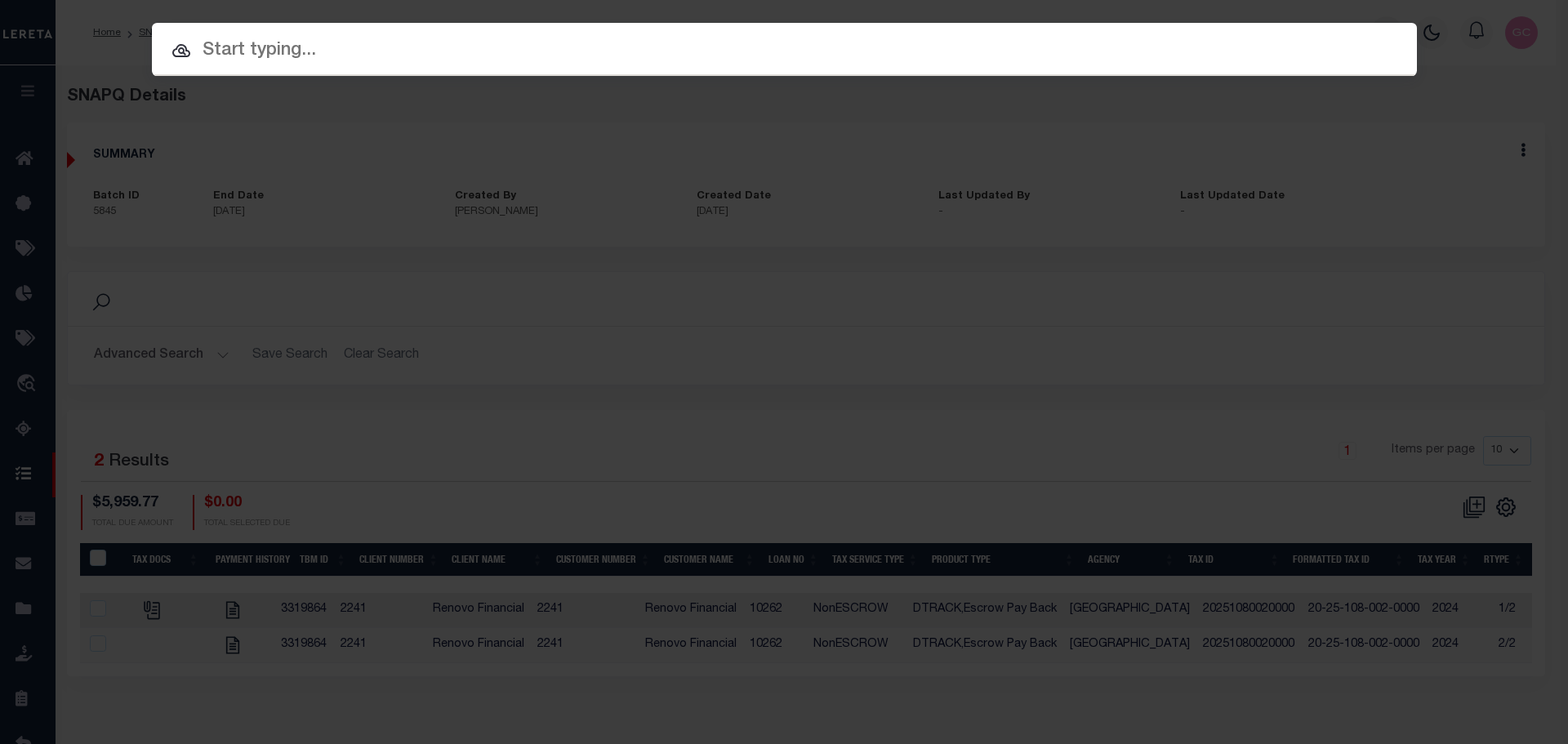
drag, startPoint x: 790, startPoint y: 53, endPoint x: 732, endPoint y: 86, distance: 66.7
click at [786, 53] on input "text" at bounding box center [784, 51] width 1265 height 28
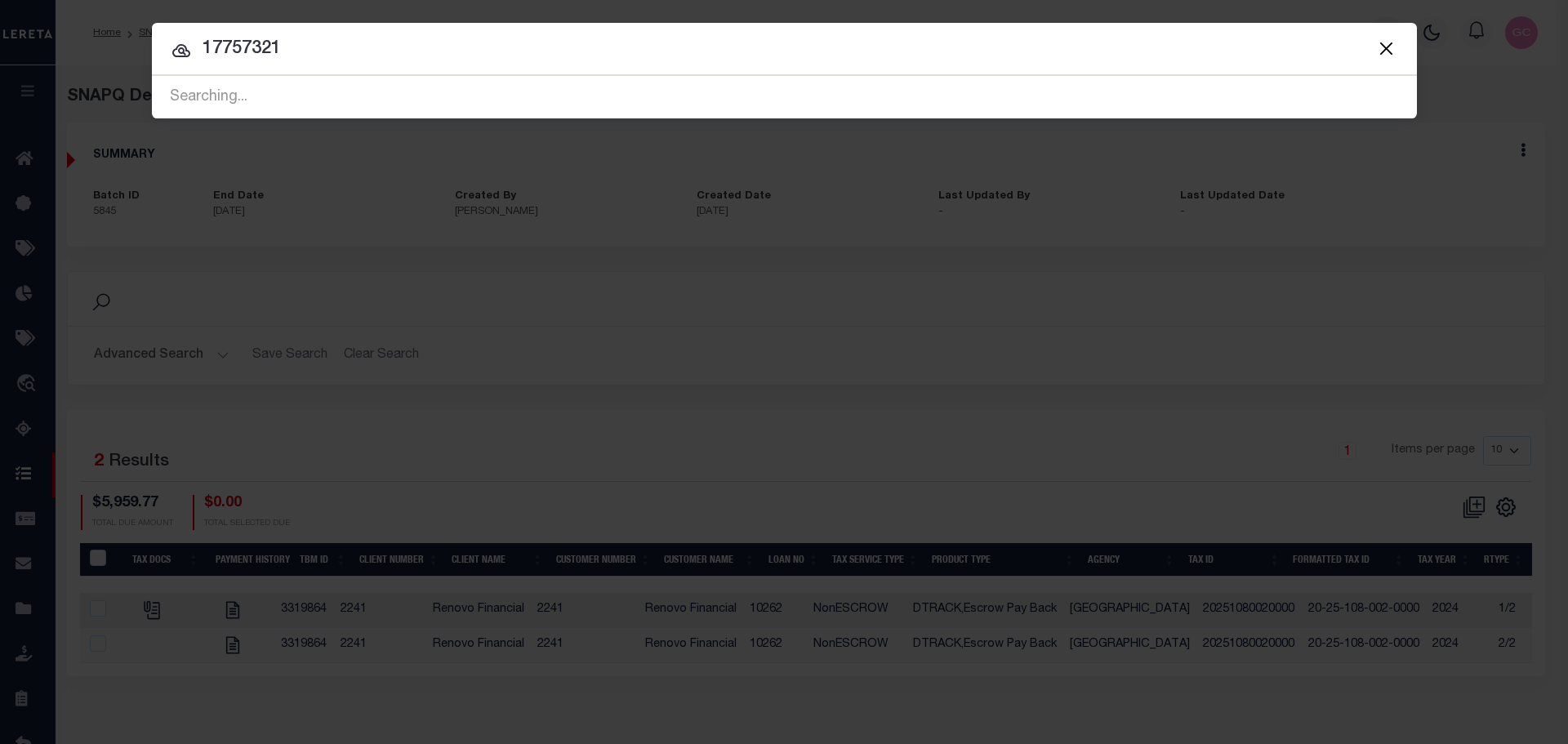
type input "17757321"
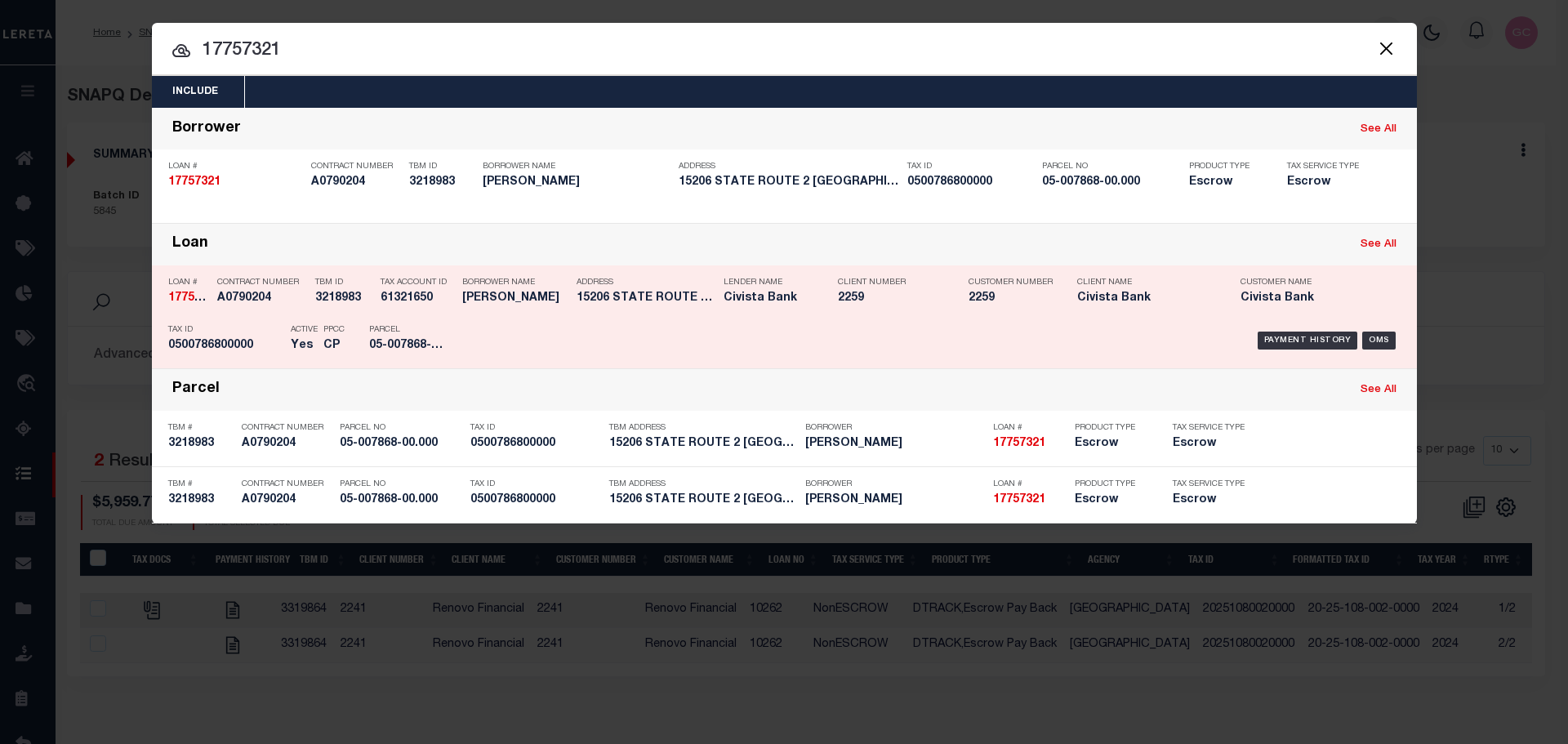
click at [391, 344] on h5 "05-007868-00.000" at bounding box center [406, 346] width 74 height 14
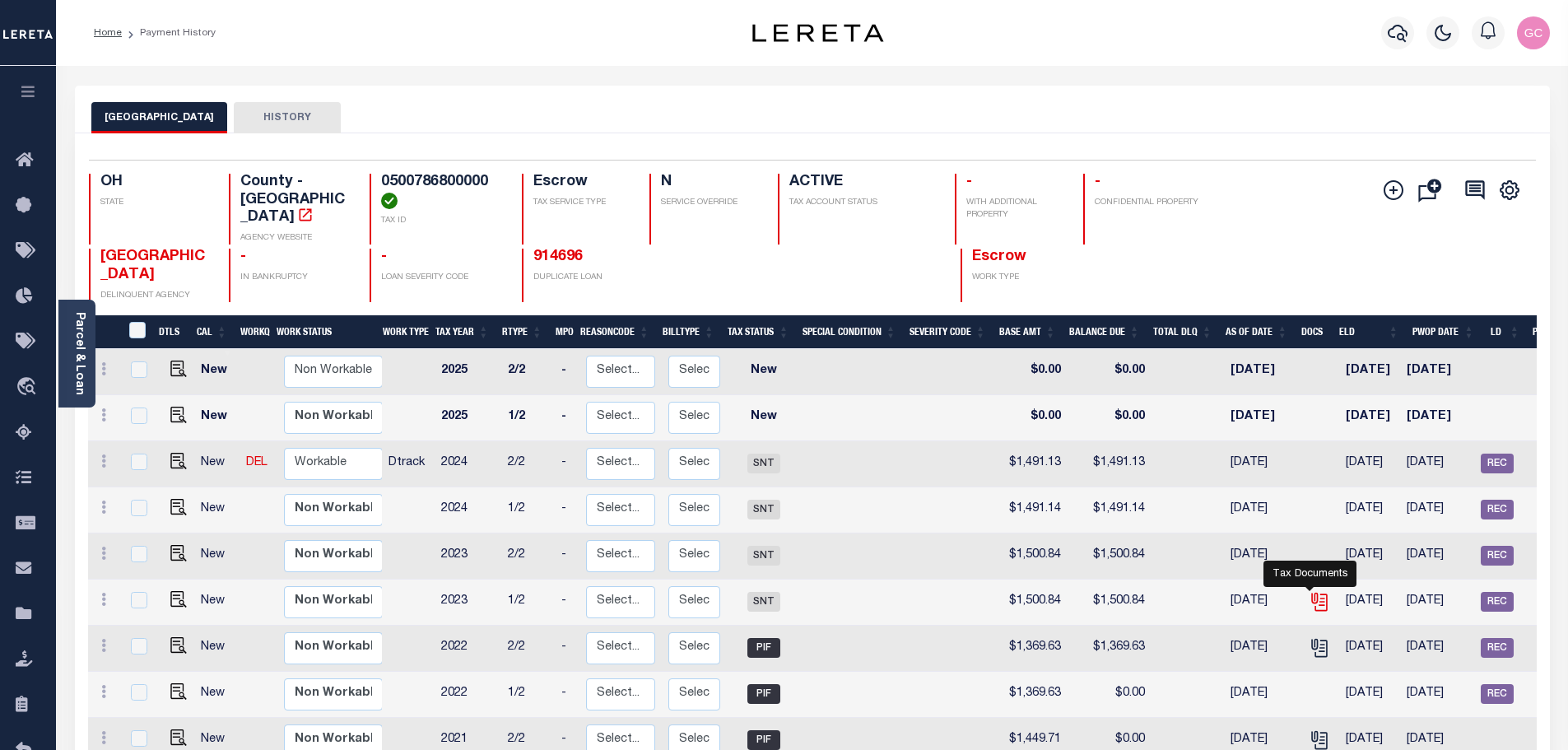
click at [1312, 593] on icon "" at bounding box center [1318, 599] width 13 height 13
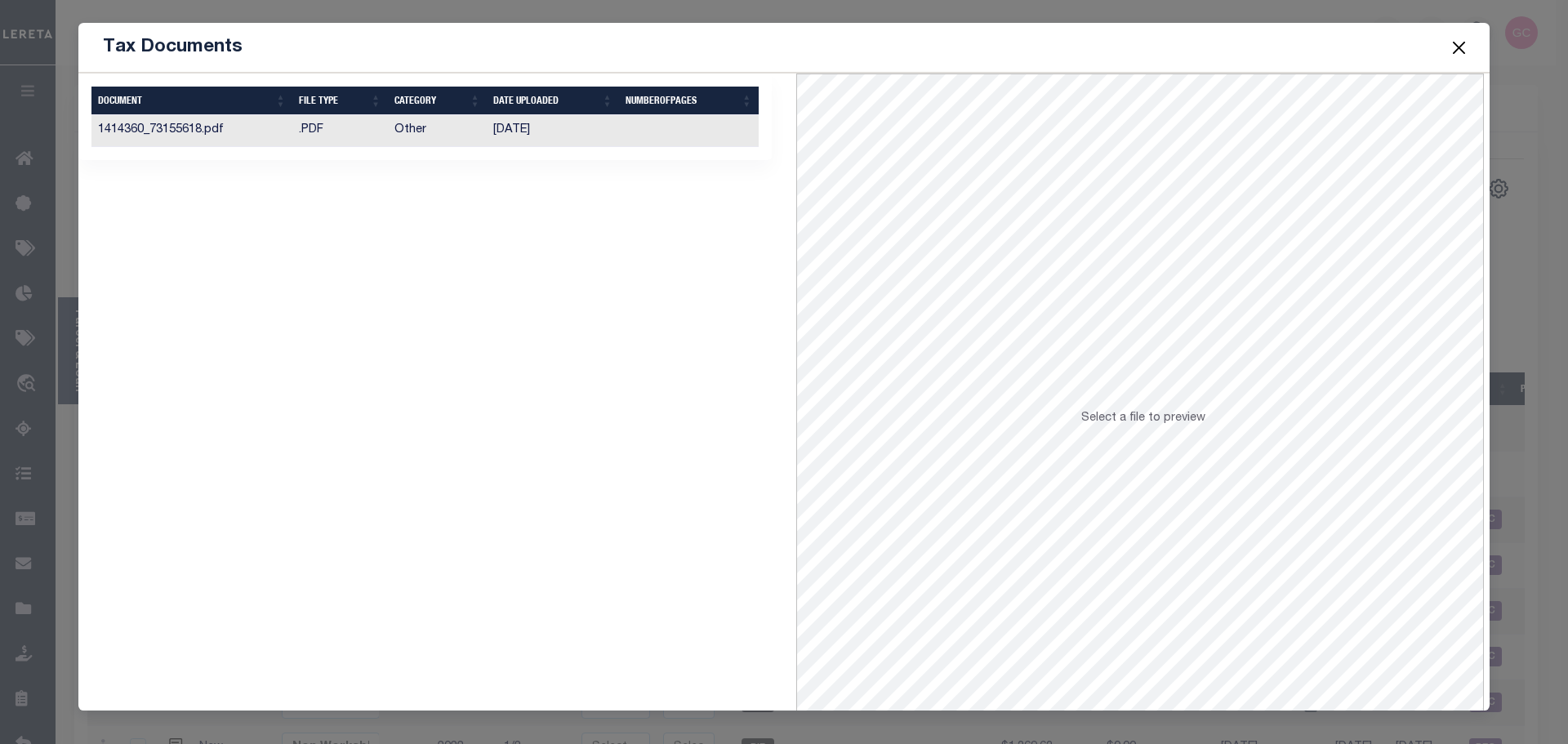
click at [622, 128] on td at bounding box center [689, 131] width 140 height 32
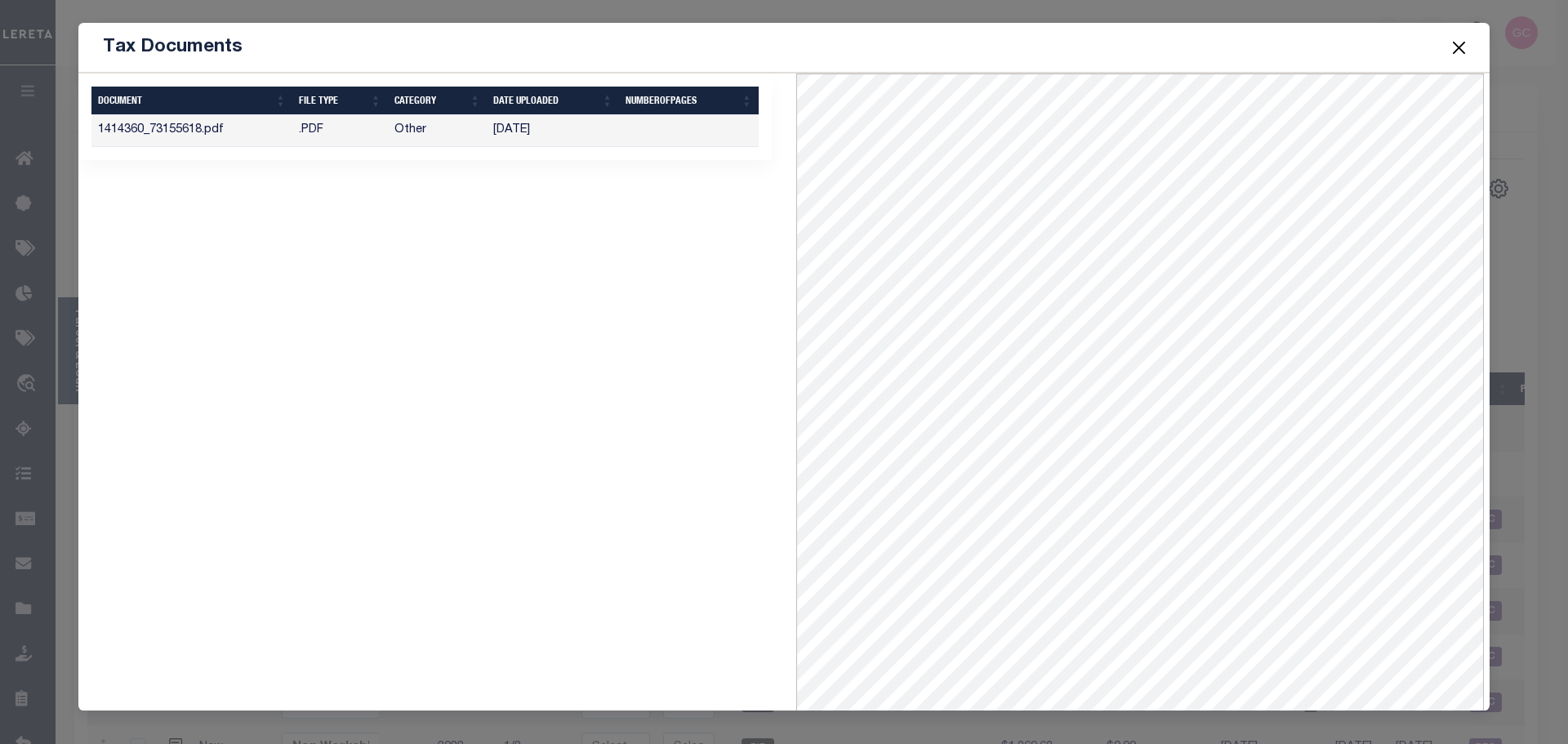
click at [1451, 49] on button "Close" at bounding box center [1459, 47] width 21 height 21
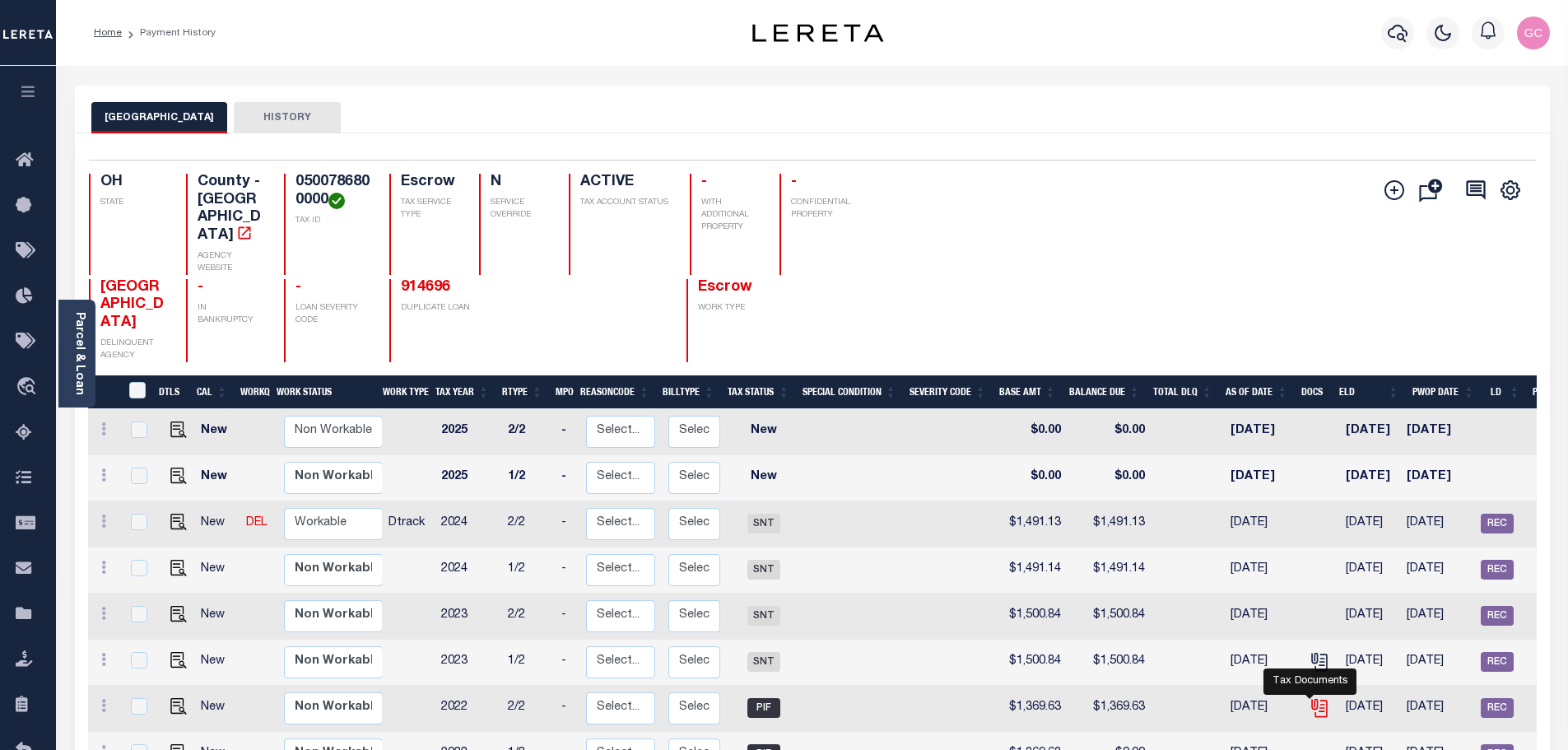
click at [1315, 699] on icon "" at bounding box center [1318, 705] width 13 height 13
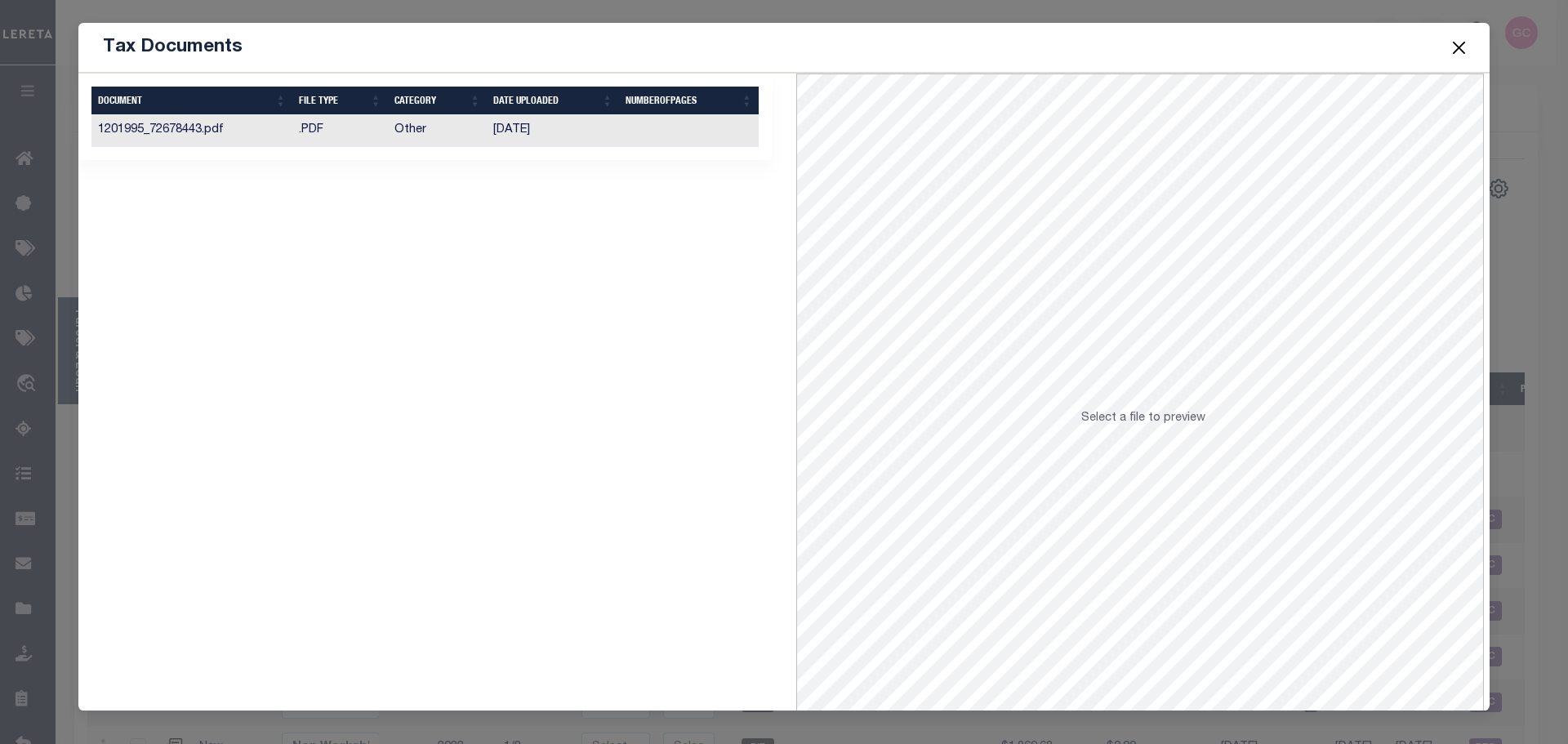
click at [614, 143] on td "06/16/2023" at bounding box center [553, 131] width 132 height 32
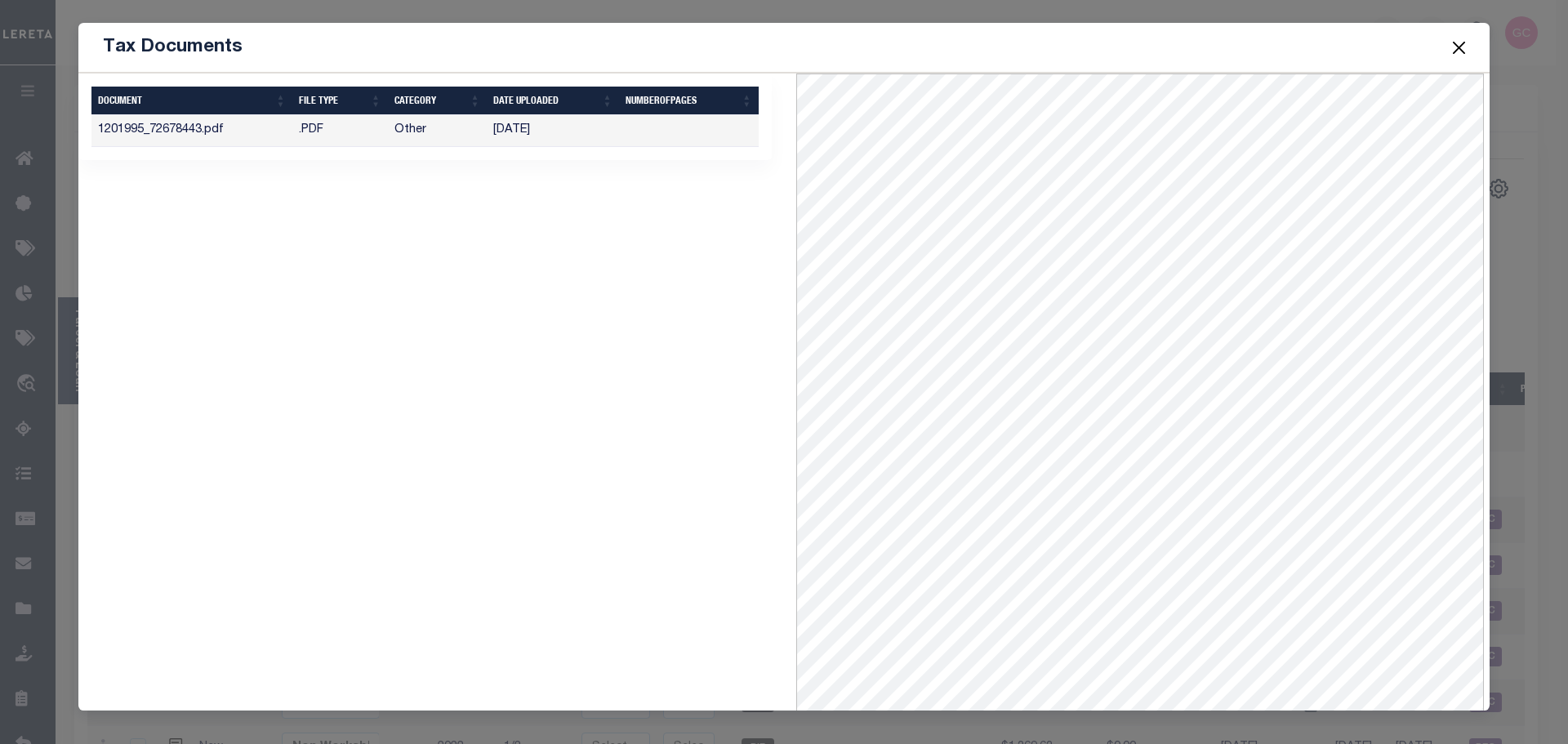
click at [1462, 40] on button "Close" at bounding box center [1459, 47] width 21 height 21
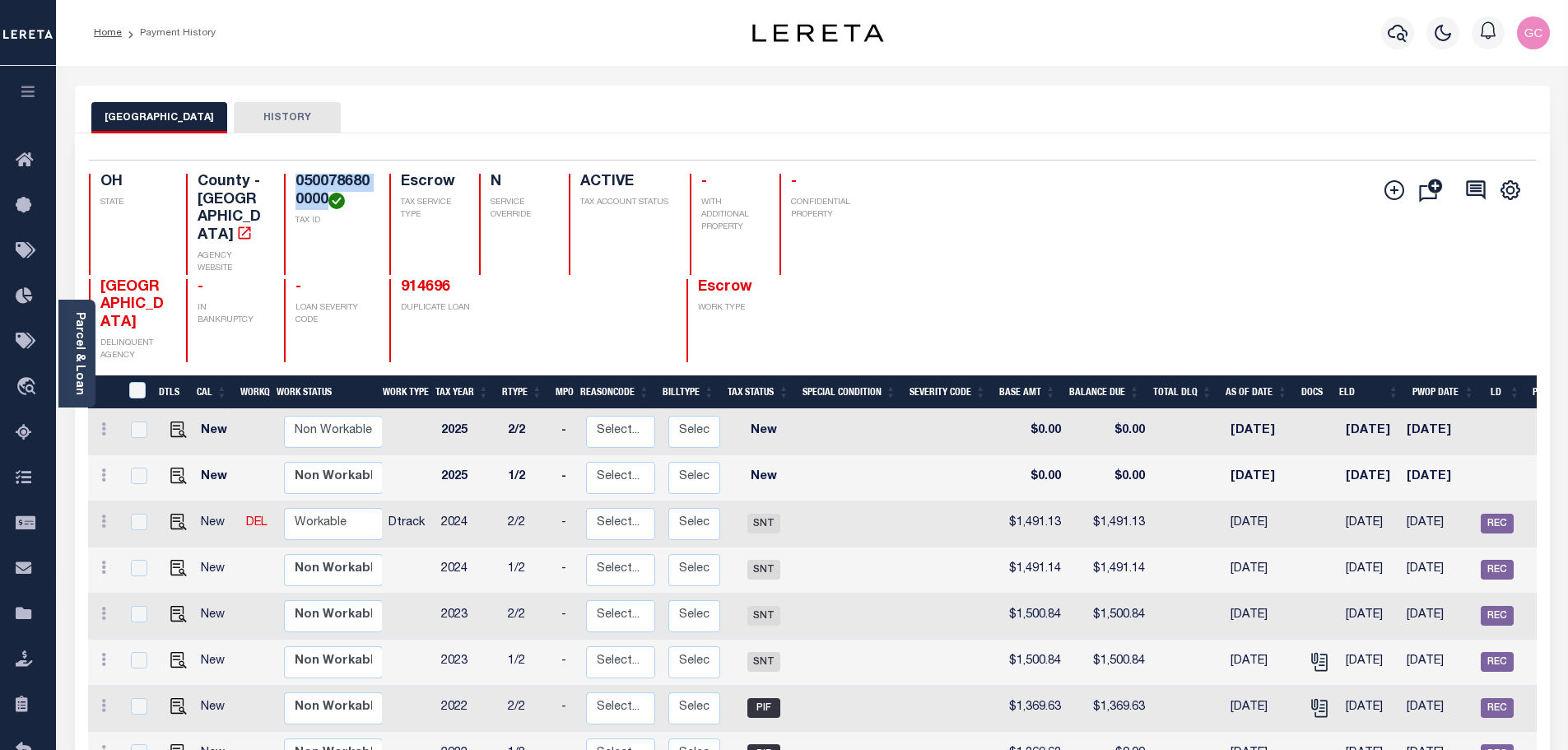
drag, startPoint x: 320, startPoint y: 197, endPoint x: 284, endPoint y: 170, distance: 45.0
click at [284, 170] on div "Selected 12 Results 1 Items per page 25 50 100 OH STATE County - OH AGENCY WEBS…" at bounding box center [812, 261] width 1474 height 203
copy h4 "0500786800000"
click at [171, 468] on img "" at bounding box center [178, 475] width 16 height 16
checkbox input "true"
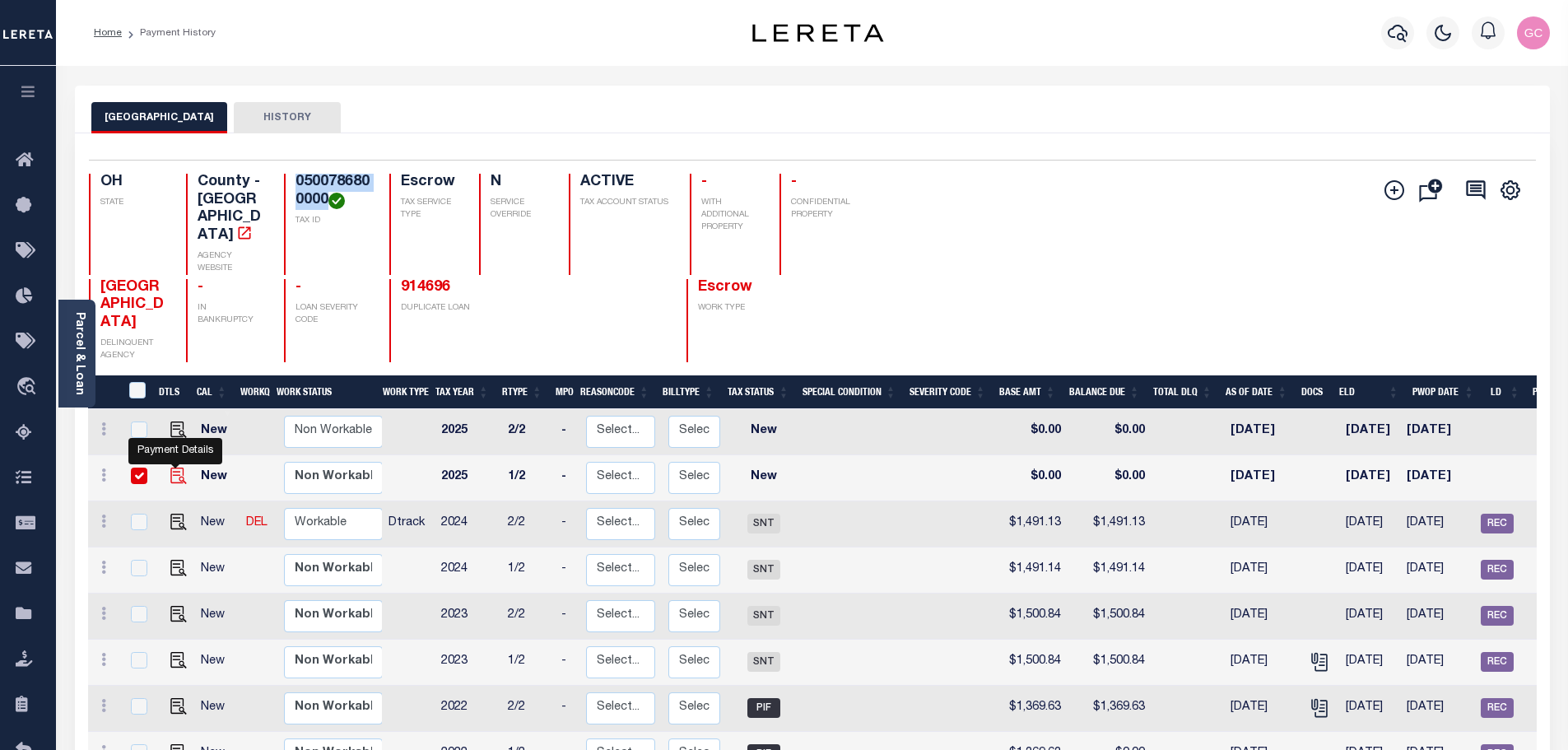
checkbox input "true"
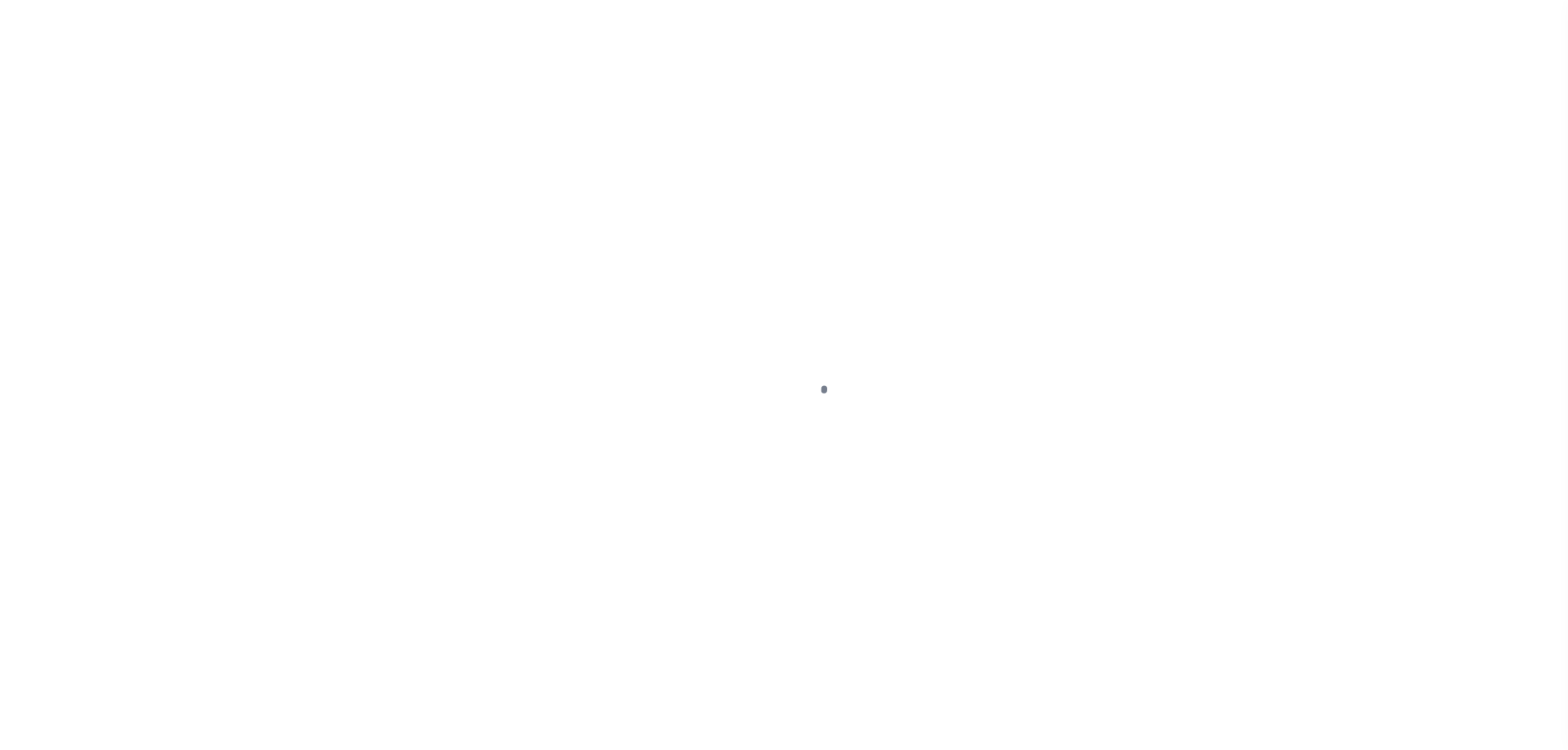
select select "NW2"
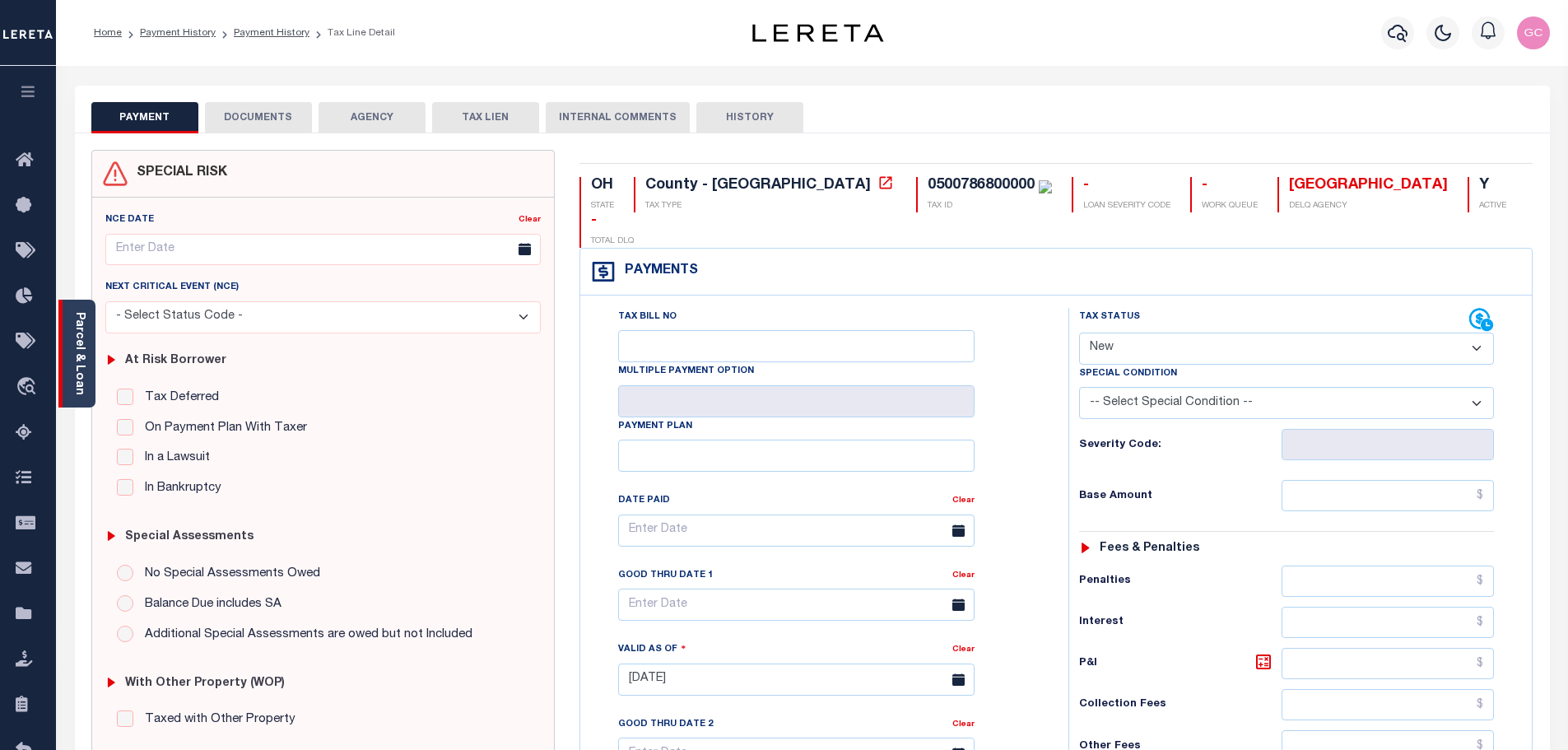
click at [80, 371] on link "Parcel & Loan" at bounding box center [79, 353] width 11 height 83
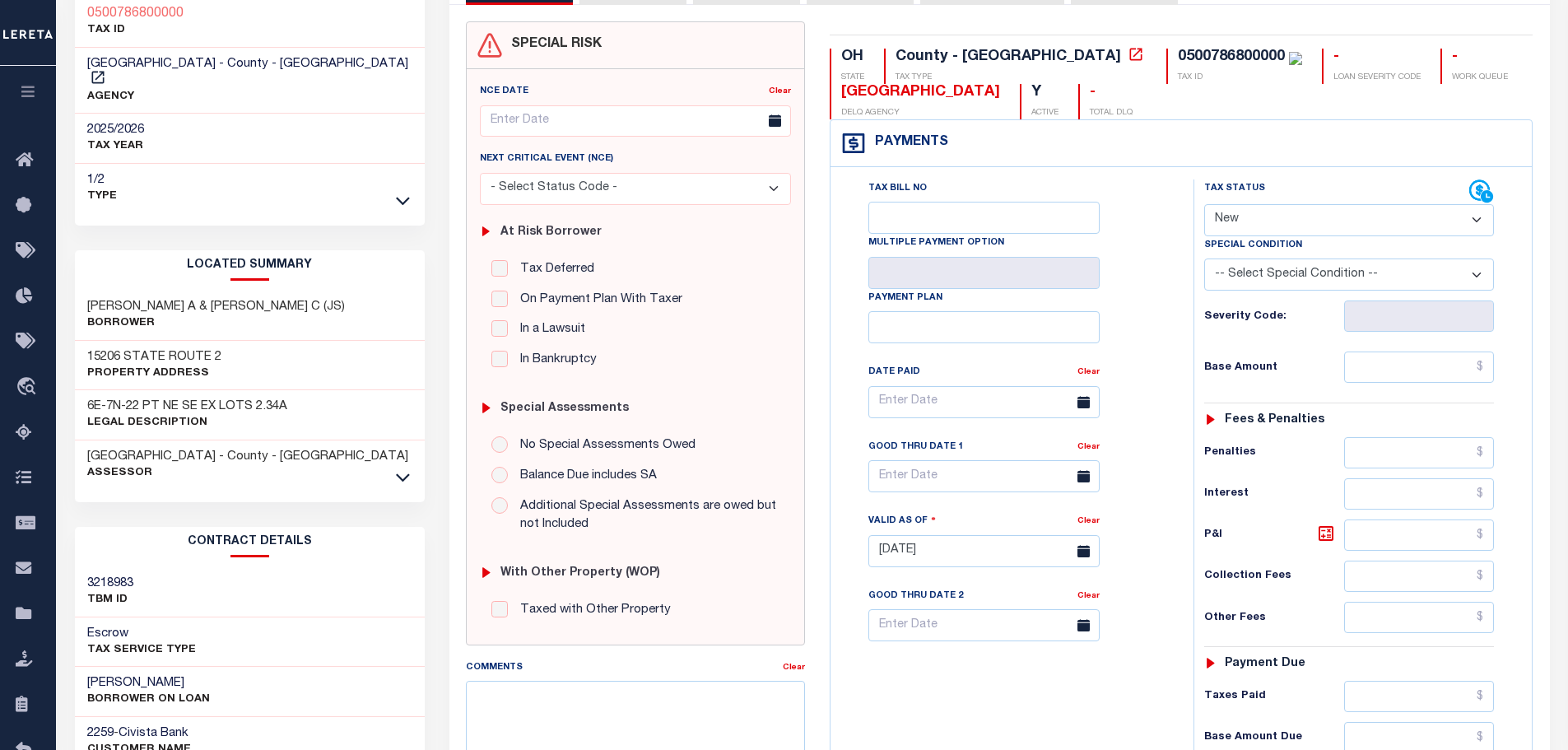
scroll to position [165, 0]
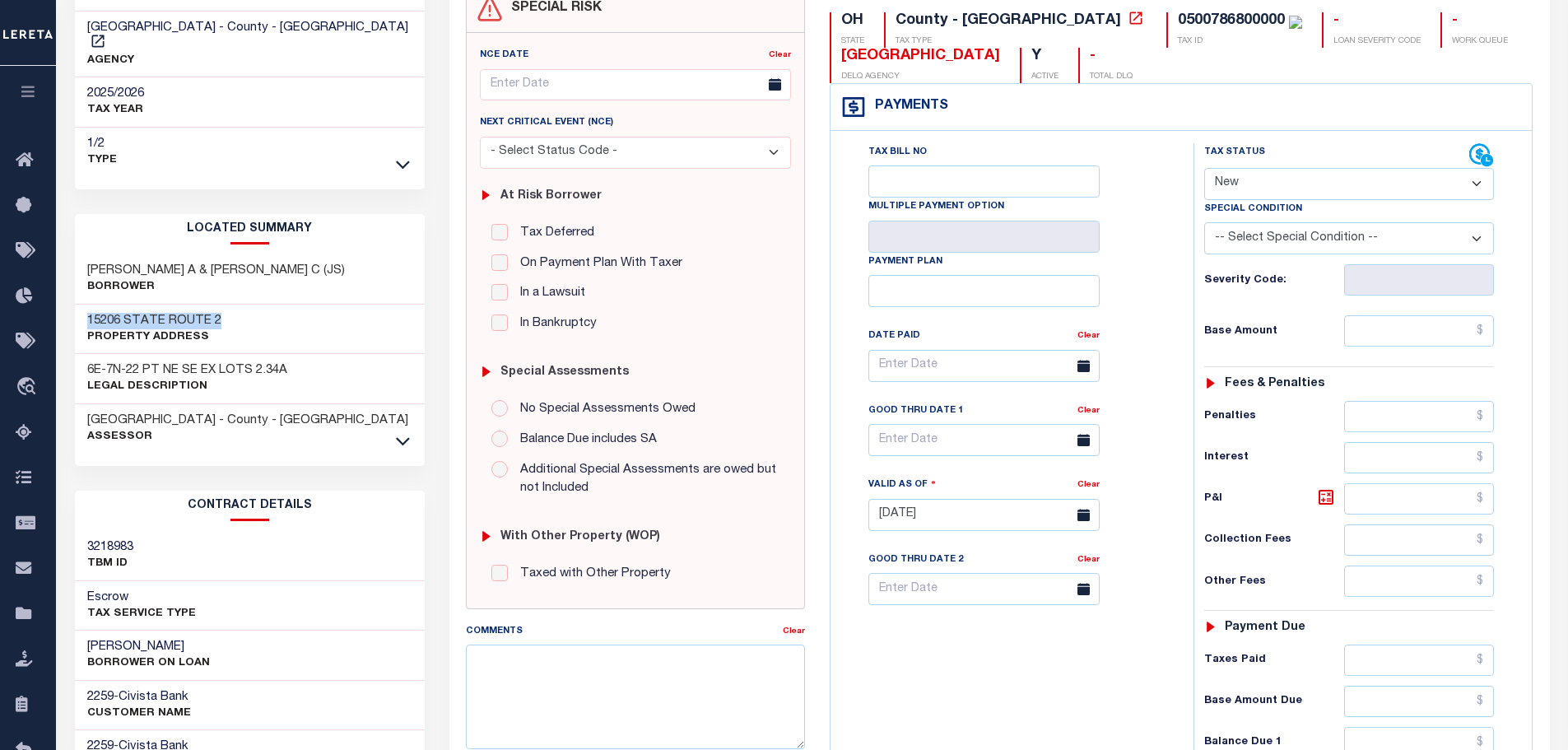
drag, startPoint x: 226, startPoint y: 301, endPoint x: 88, endPoint y: 306, distance: 138.1
click at [88, 306] on div "15206 STATE ROUTE 2 Property Address" at bounding box center [250, 330] width 351 height 50
copy h3 "15206 STATE ROUTE 2"
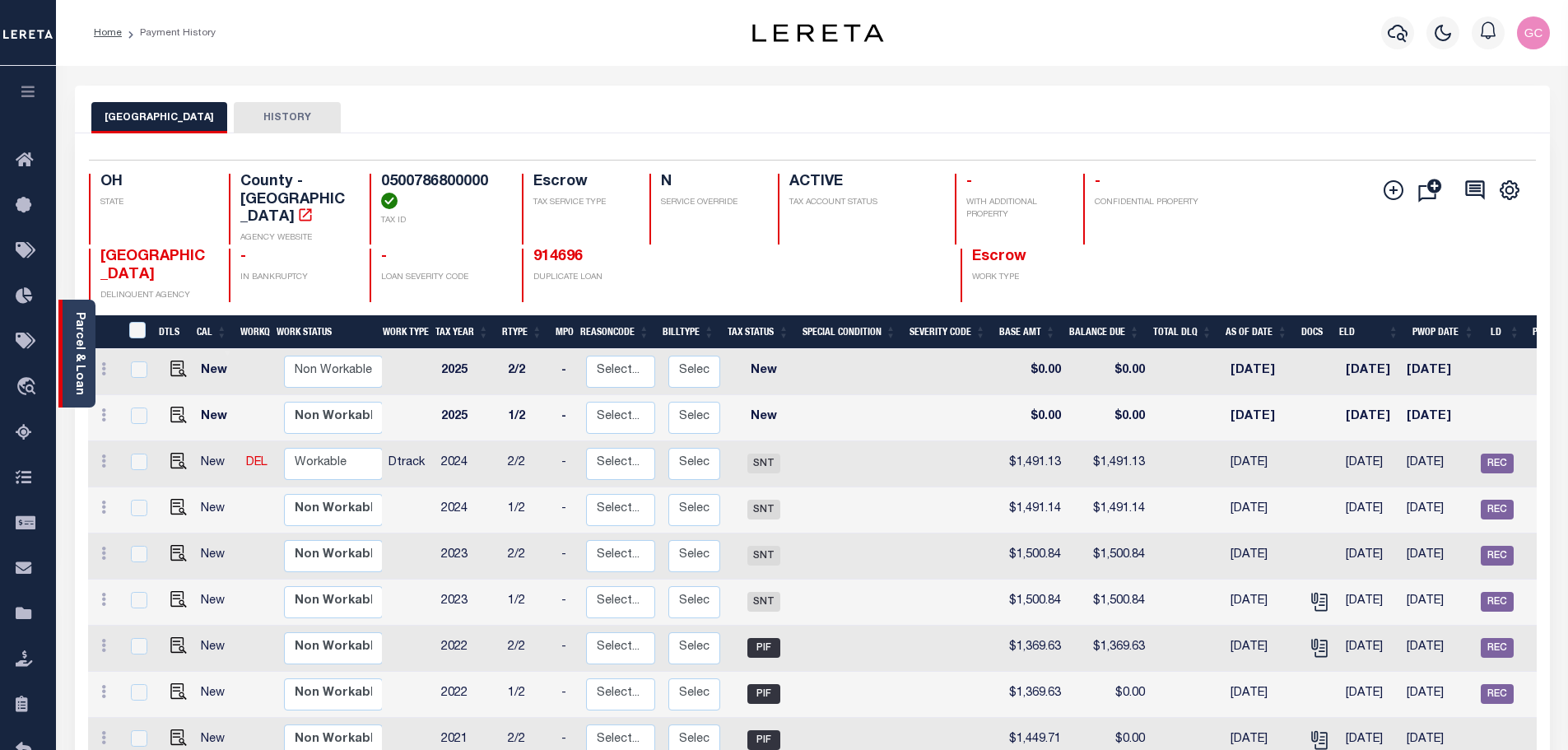
click at [74, 339] on link "Parcel & Loan" at bounding box center [79, 353] width 11 height 83
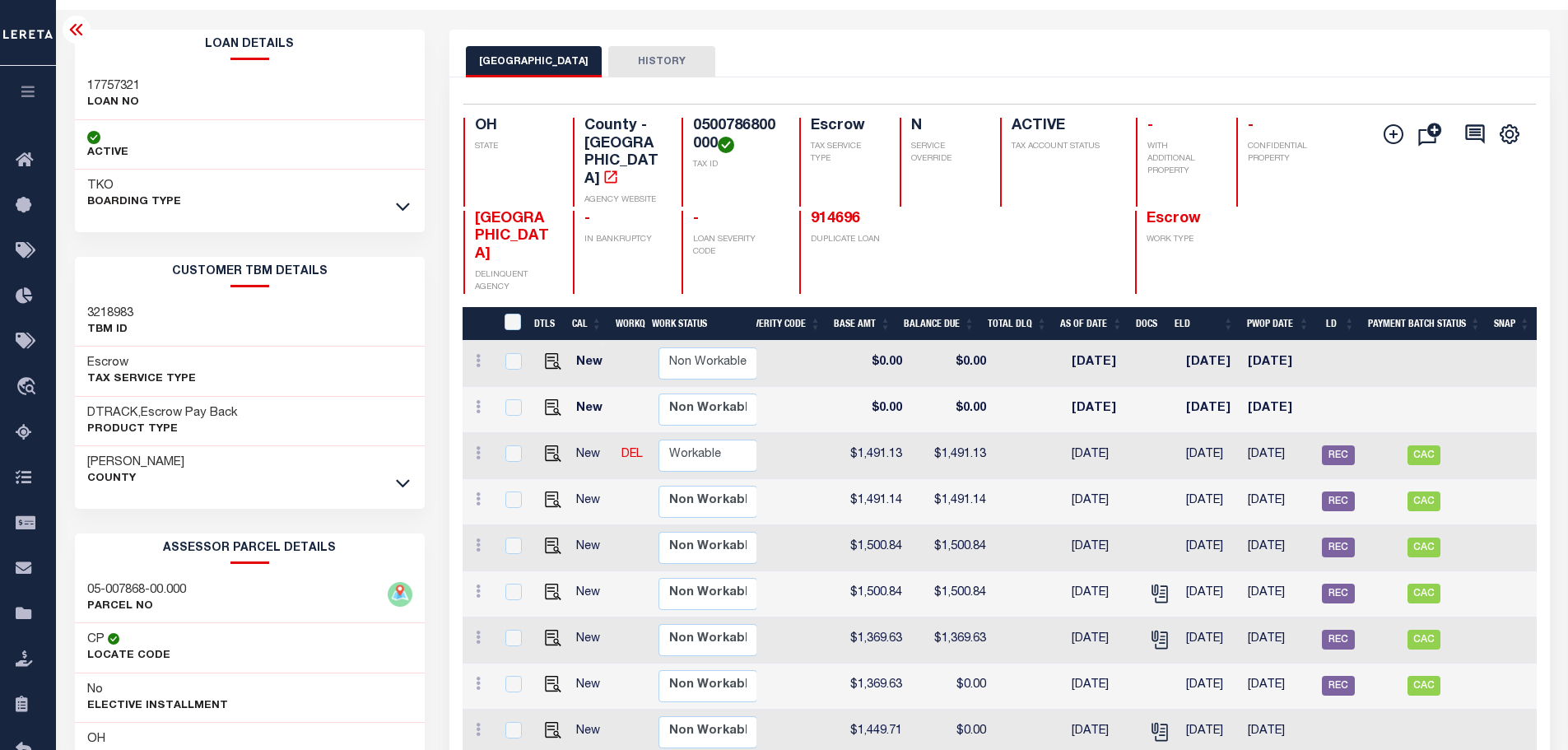
scroll to position [49, 0]
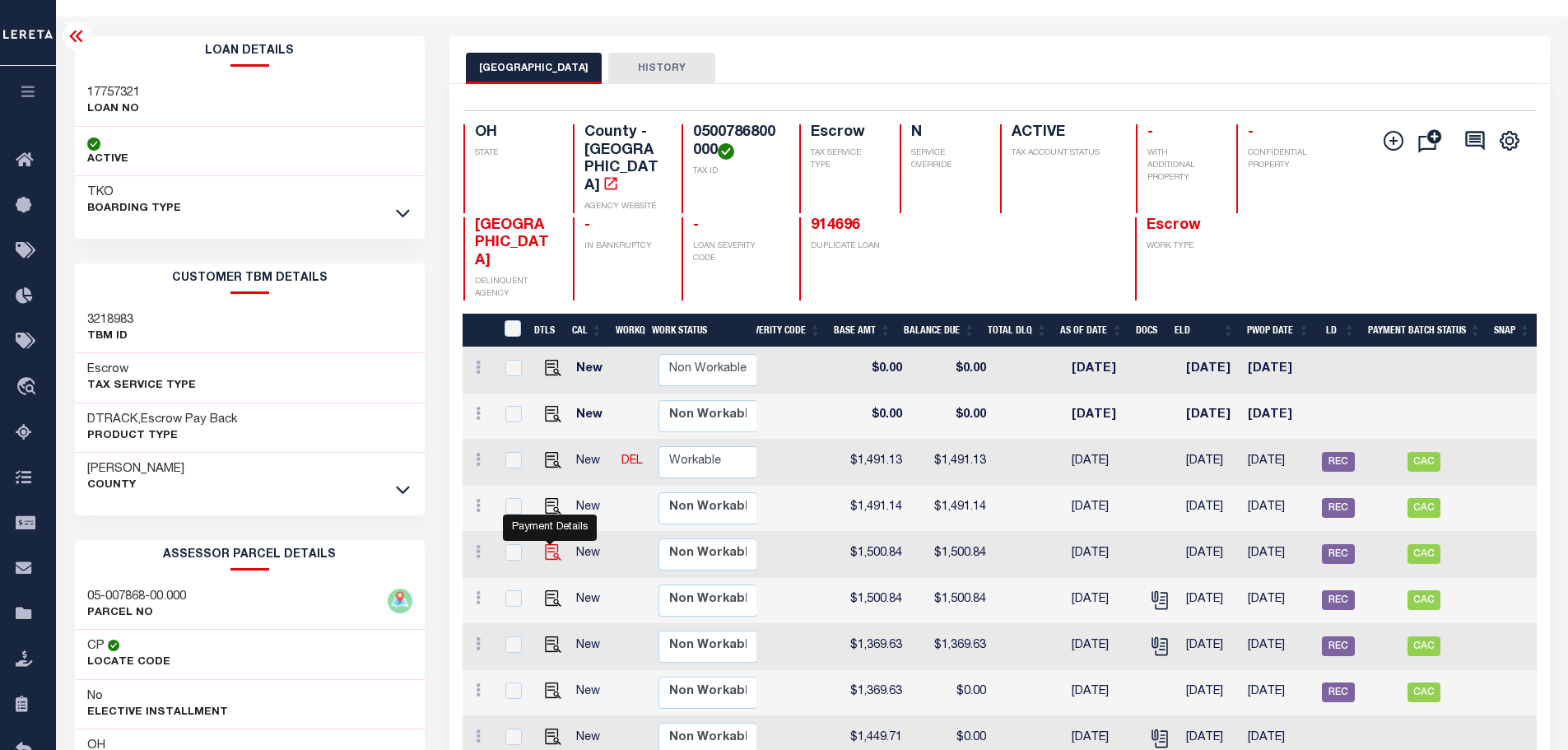
click at [552, 545] on img "" at bounding box center [552, 553] width 16 height 16
checkbox input "true"
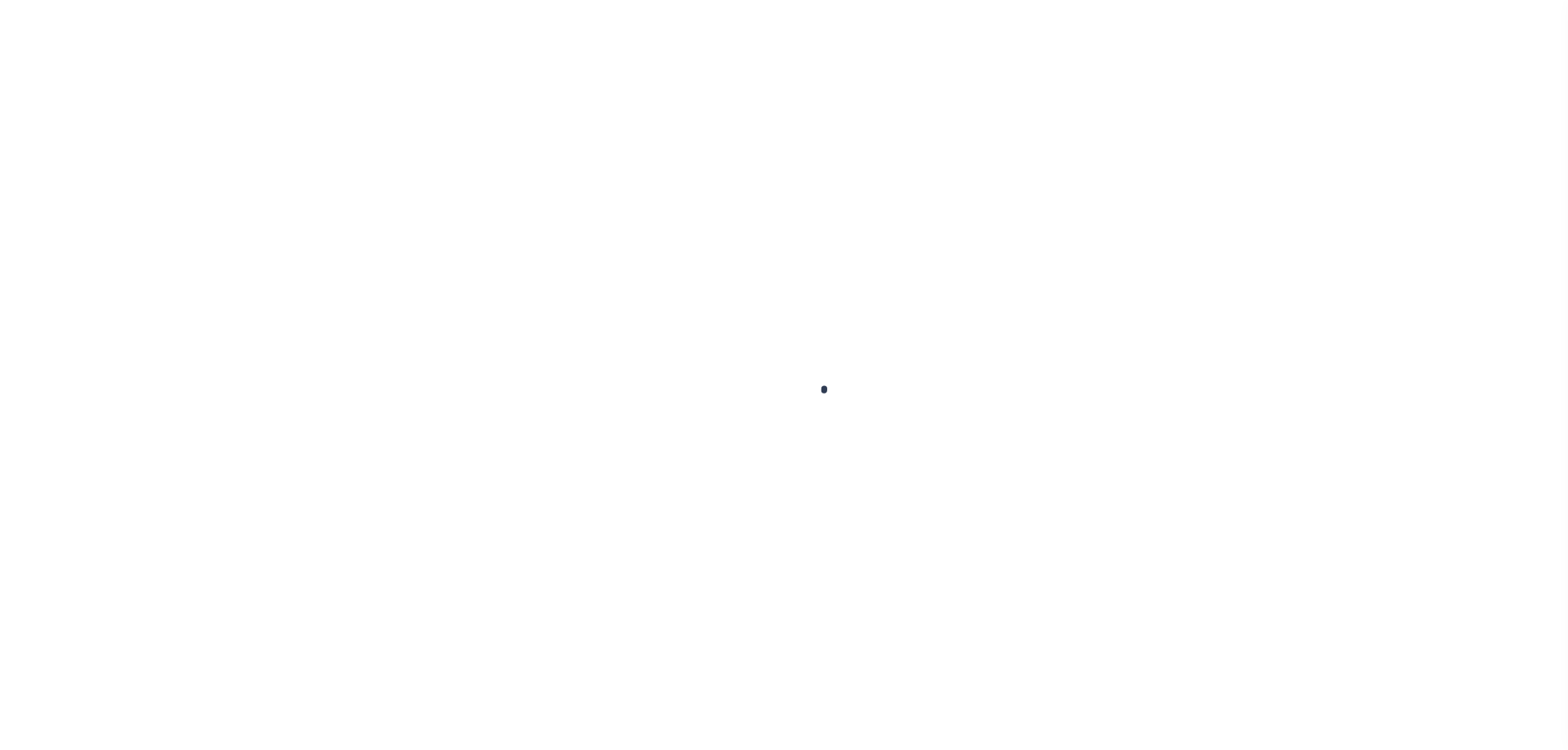
checkbox input "false"
type textarea "TPS"
type input "[DATE]"
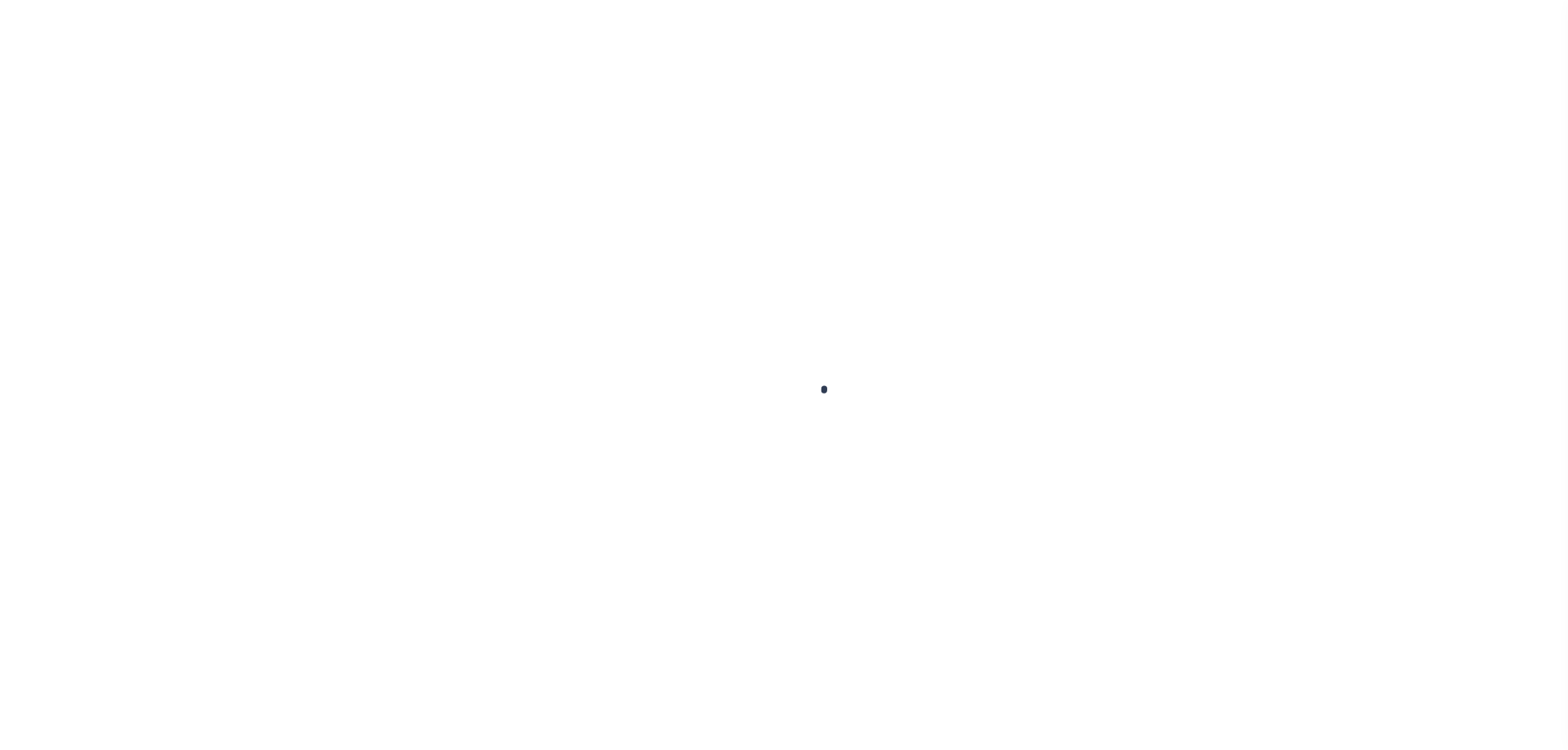
type input "[DATE]"
type input "$1,500.84"
select select "SNT"
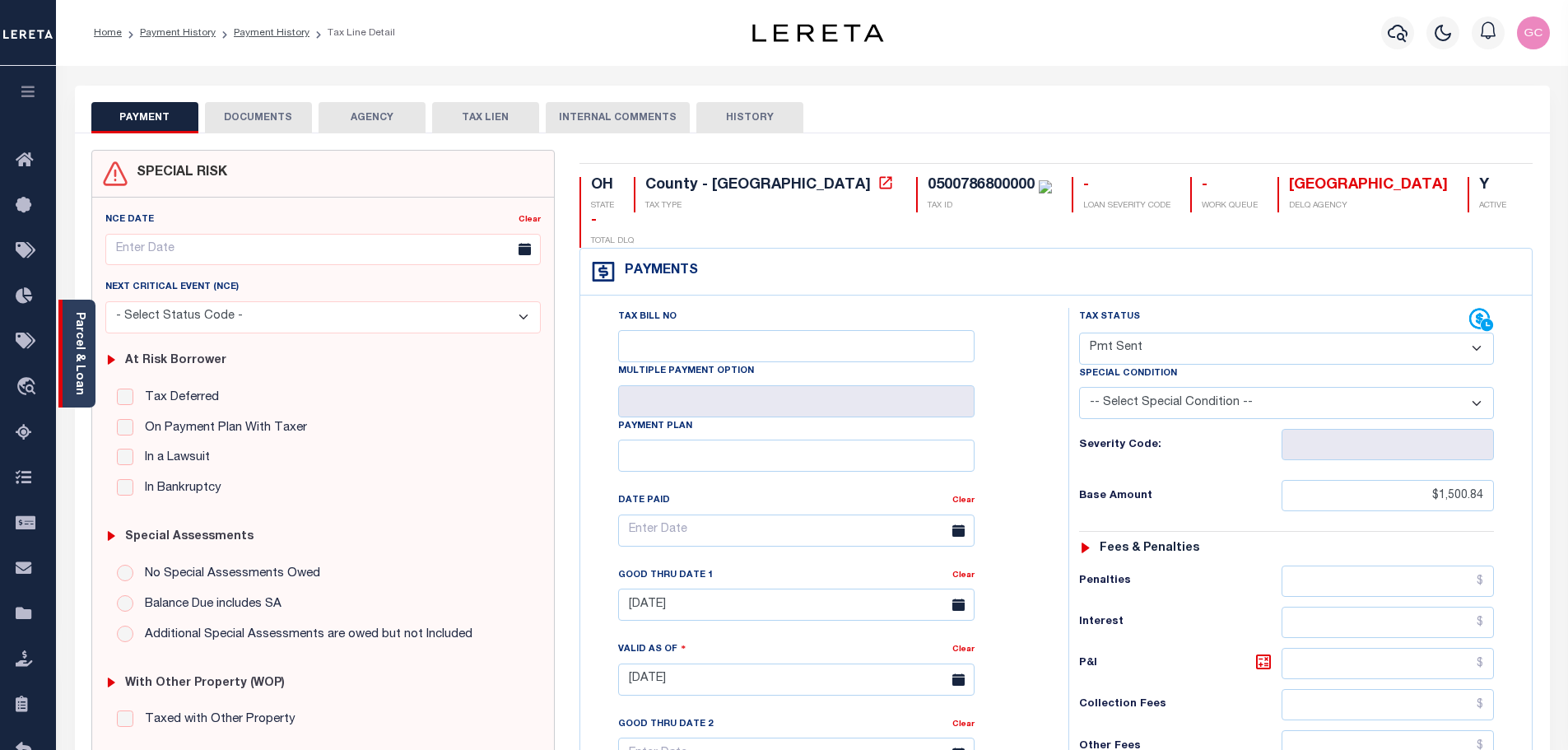
click at [86, 361] on div "Parcel & Loan" at bounding box center [77, 353] width 37 height 108
